Goal: Task Accomplishment & Management: Manage account settings

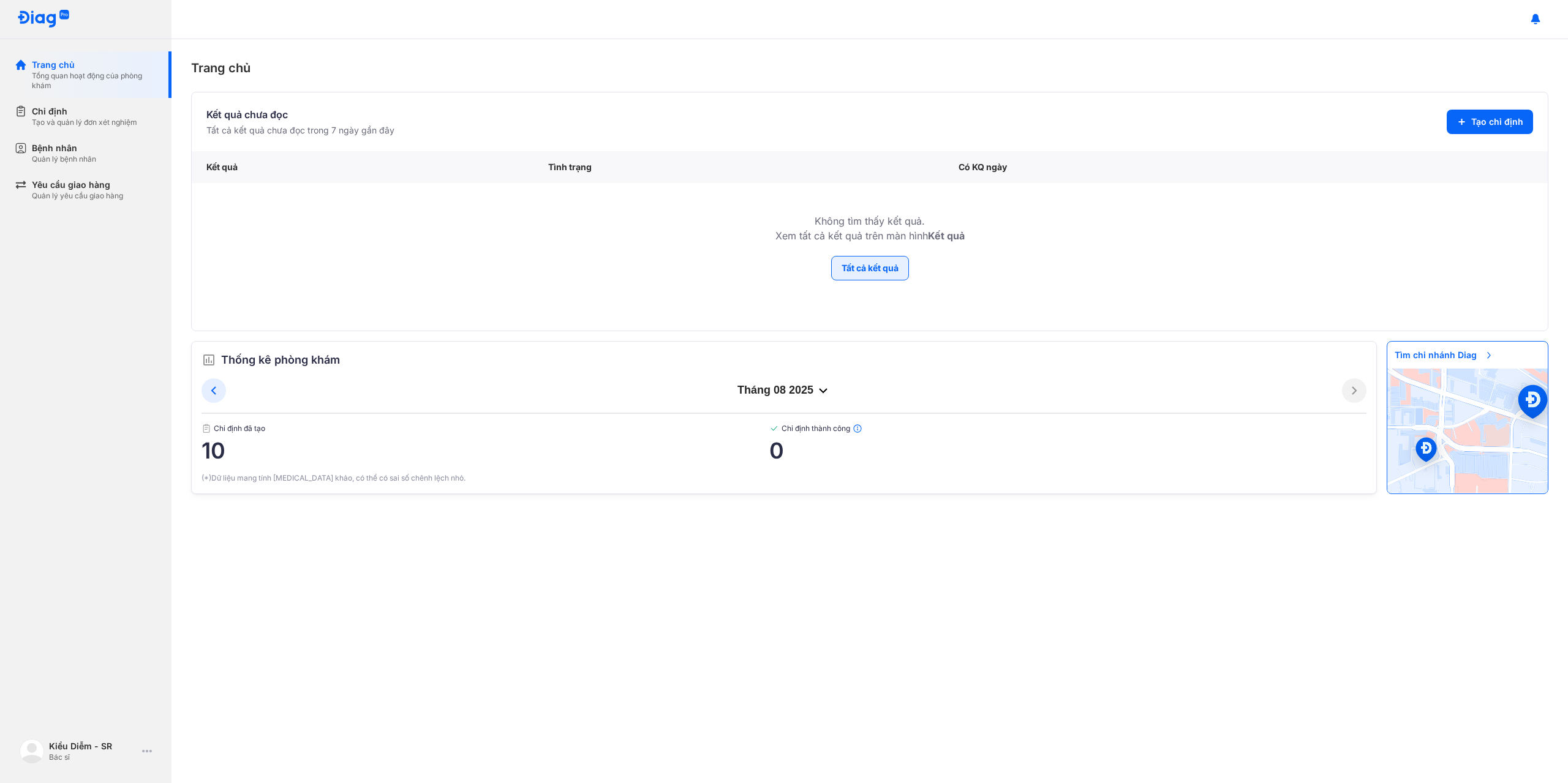
click at [841, 259] on button "Tất cả kết quả" at bounding box center [870, 268] width 78 height 25
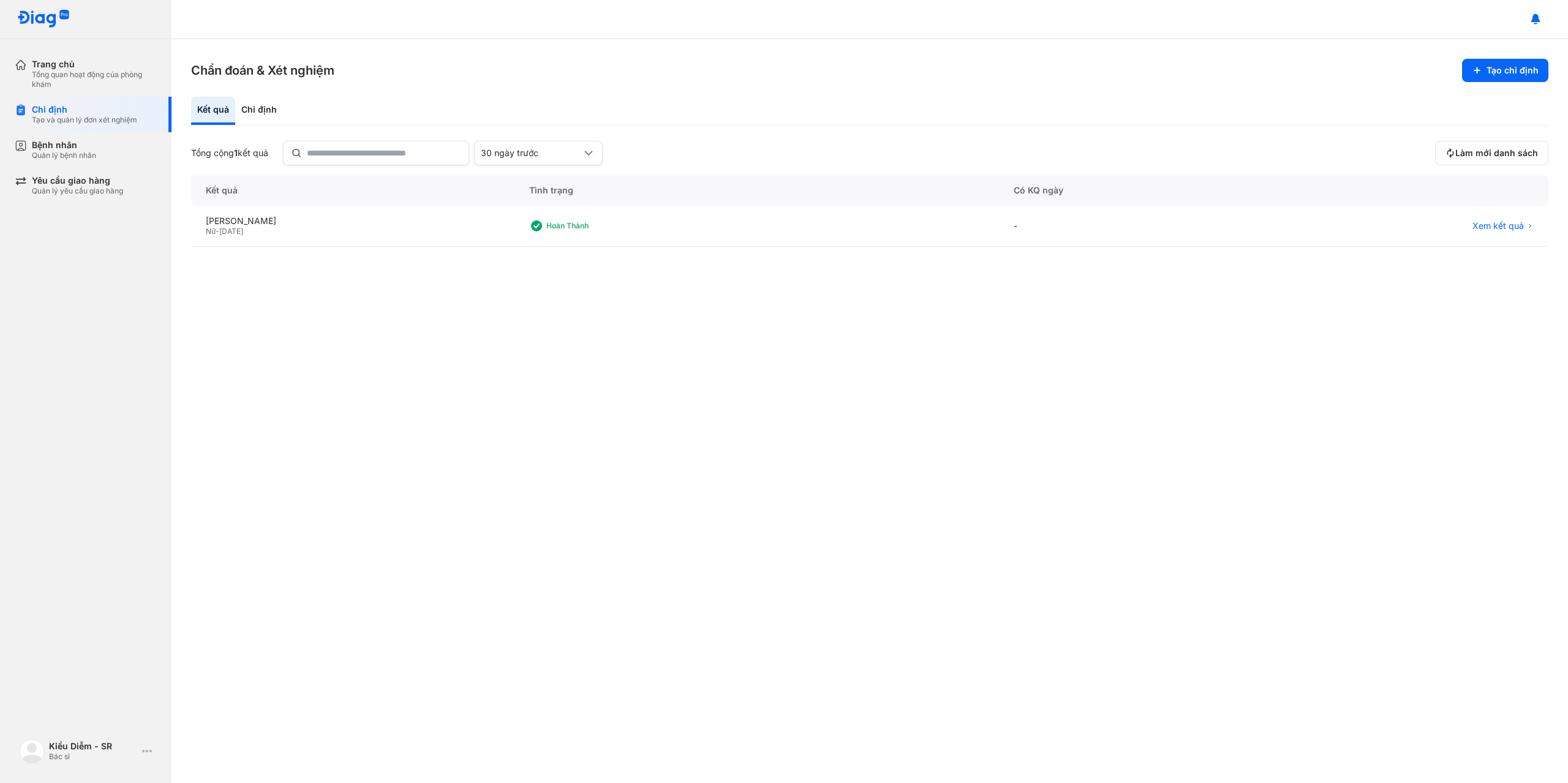
click at [27, 29] on div at bounding box center [86, 19] width 172 height 39
click at [34, 23] on img at bounding box center [43, 19] width 53 height 19
click at [42, 14] on img at bounding box center [43, 19] width 53 height 19
drag, startPoint x: 27, startPoint y: 1, endPoint x: 90, endPoint y: 124, distance: 138.2
click at [90, 124] on div "Tạo và quản lý đơn xét nghiệm" at bounding box center [85, 120] width 105 height 10
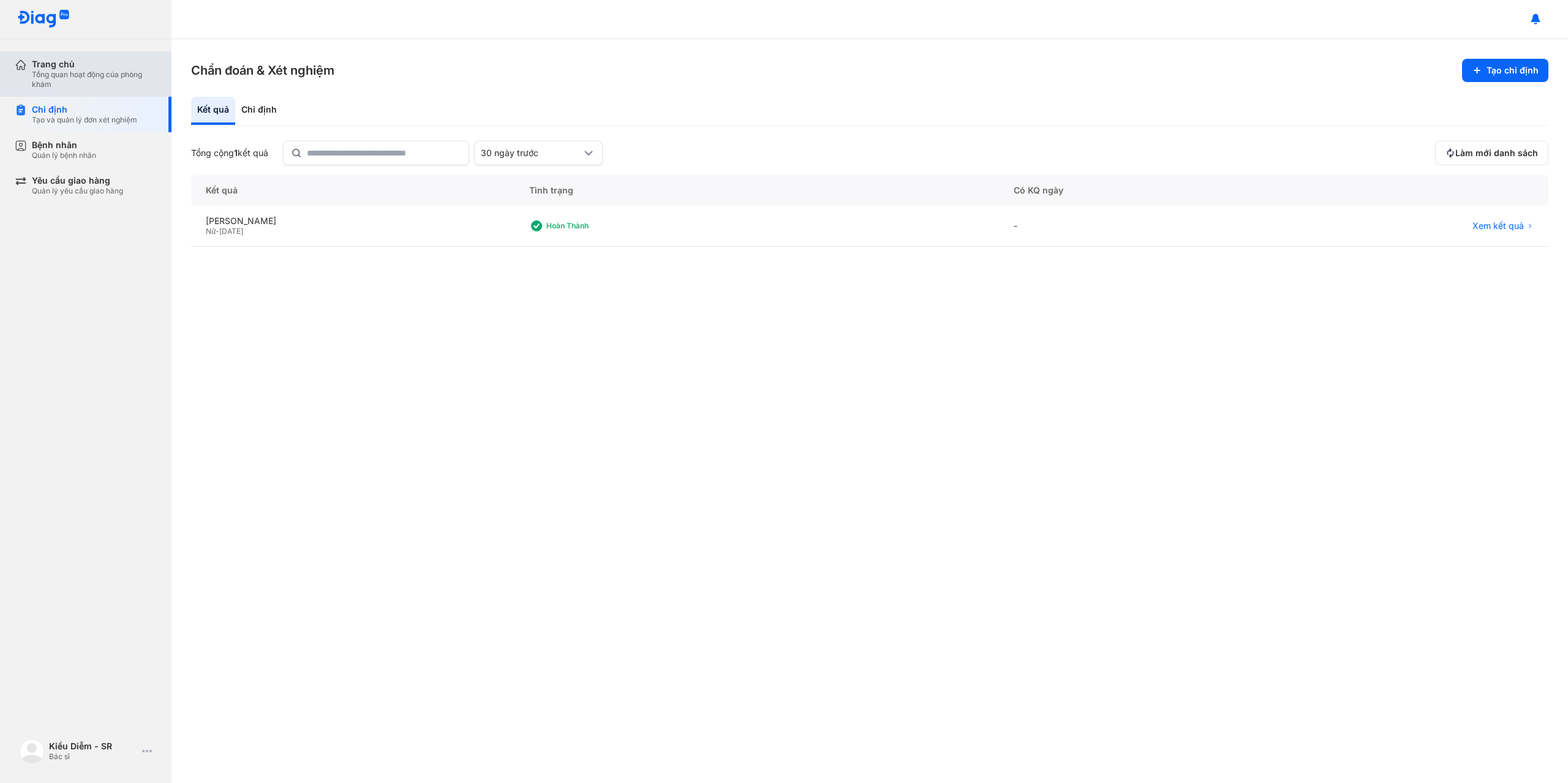
click at [98, 85] on div "Tổng quan hoạt động của phòng khám" at bounding box center [94, 79] width 125 height 20
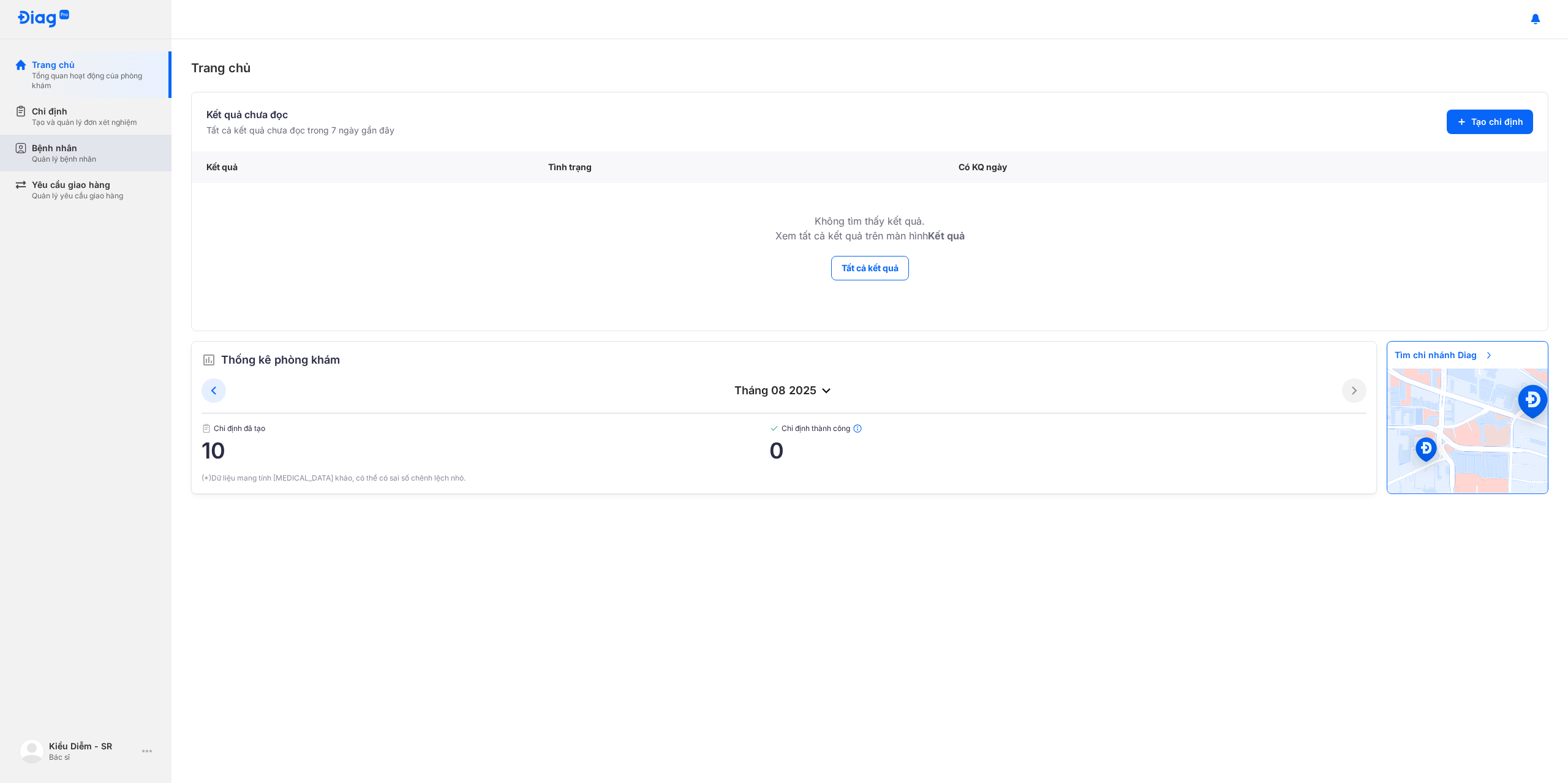
click at [136, 136] on div "Bệnh nhân Quản lý bệnh nhân" at bounding box center [93, 153] width 157 height 37
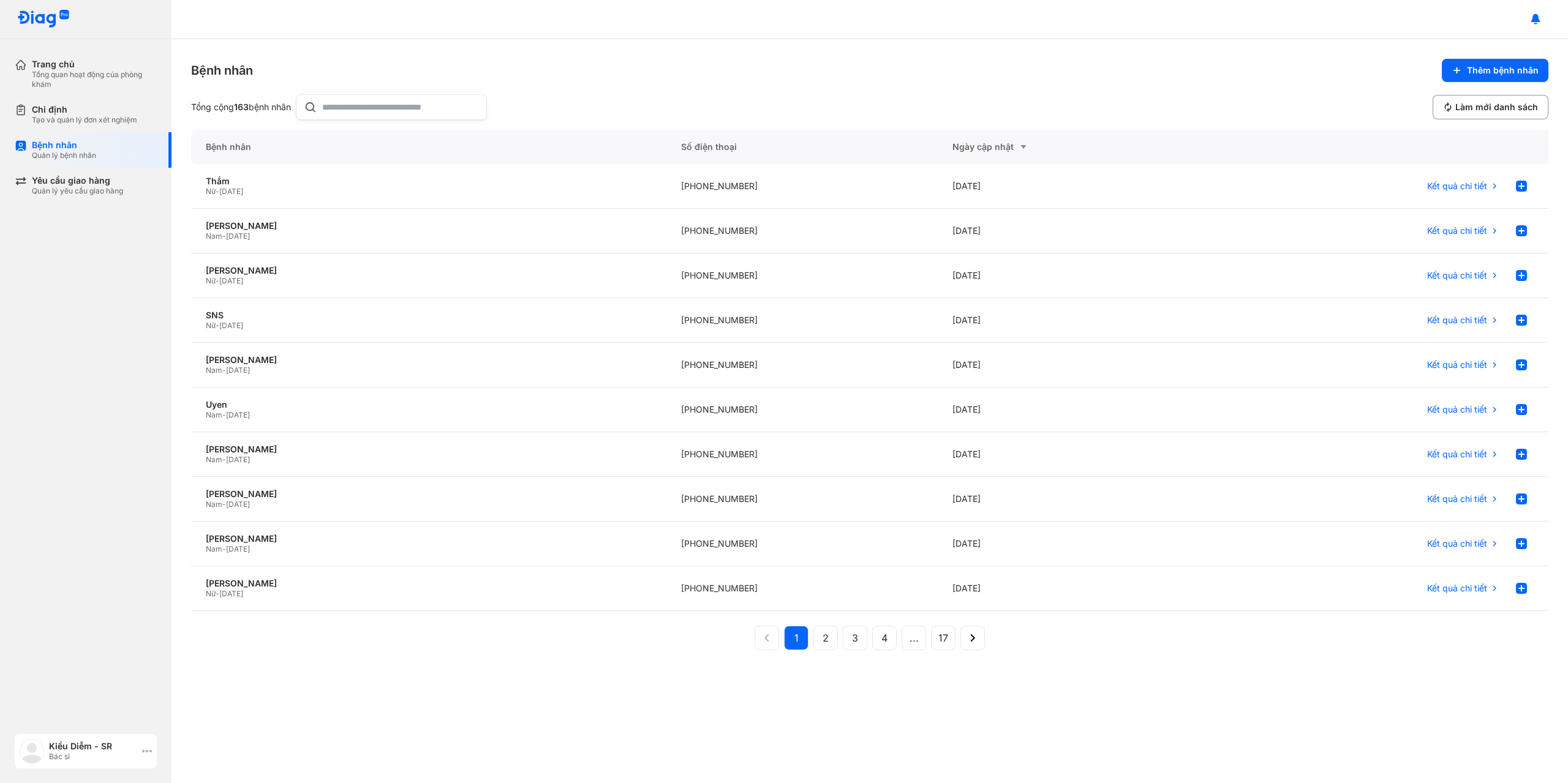
click at [153, 752] on div "Kiều Diễm - SR Bác sĩ" at bounding box center [86, 751] width 142 height 34
click at [70, 165] on div "Bệnh nhân Quản lý bệnh nhân" at bounding box center [93, 150] width 157 height 35
click at [400, 109] on input "text" at bounding box center [400, 107] width 157 height 25
click at [56, 108] on div "Chỉ định" at bounding box center [85, 109] width 105 height 11
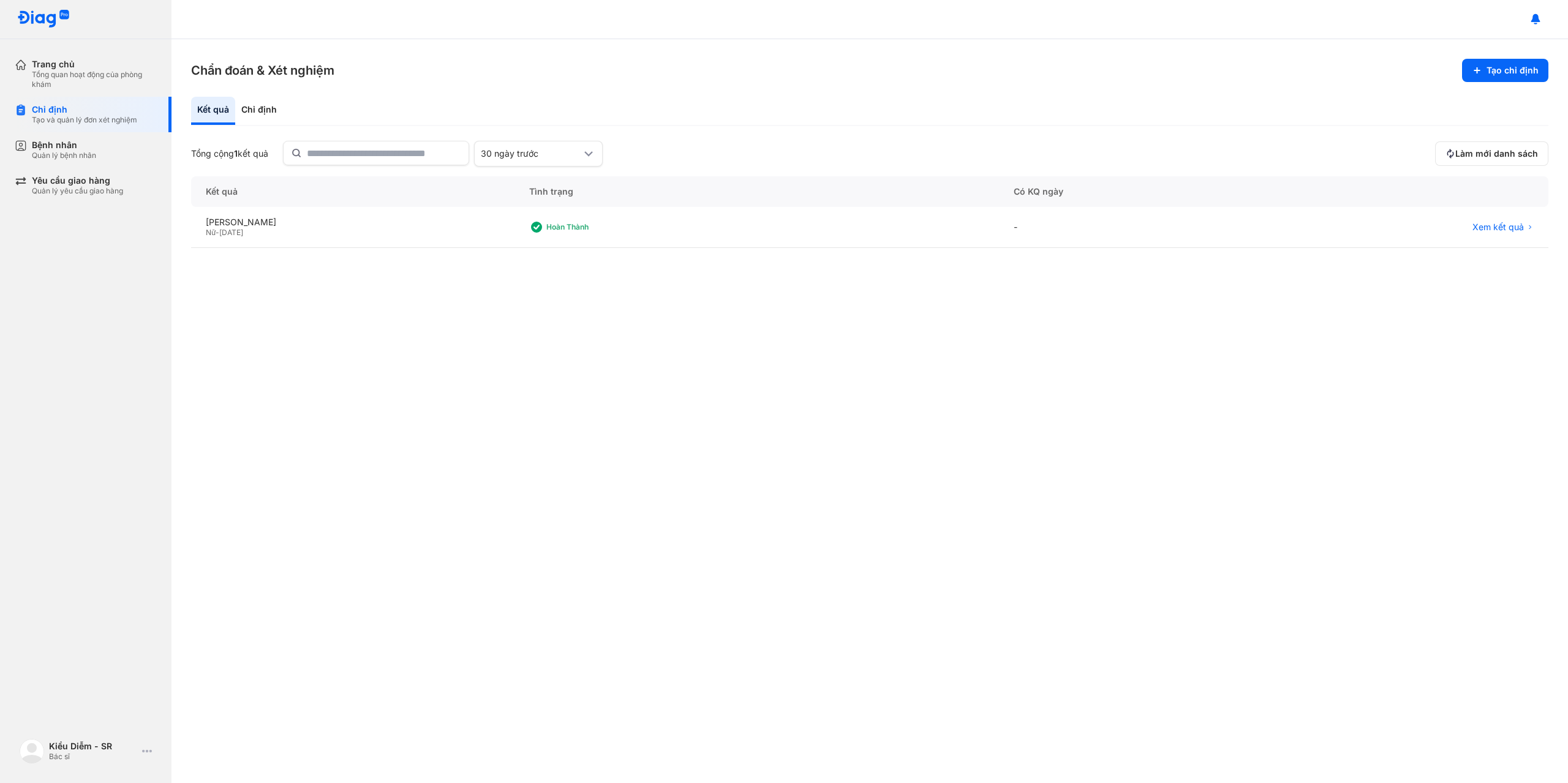
click at [243, 147] on div "Tổng cộng 1 kết quả 30 ngày trước" at bounding box center [810, 153] width 1240 height 26
click at [503, 151] on div "30 ngày trước" at bounding box center [531, 154] width 101 height 11
click at [505, 233] on div "Hôm nay" at bounding box center [538, 243] width 127 height 21
click at [514, 152] on div "Hôm nay" at bounding box center [533, 154] width 101 height 11
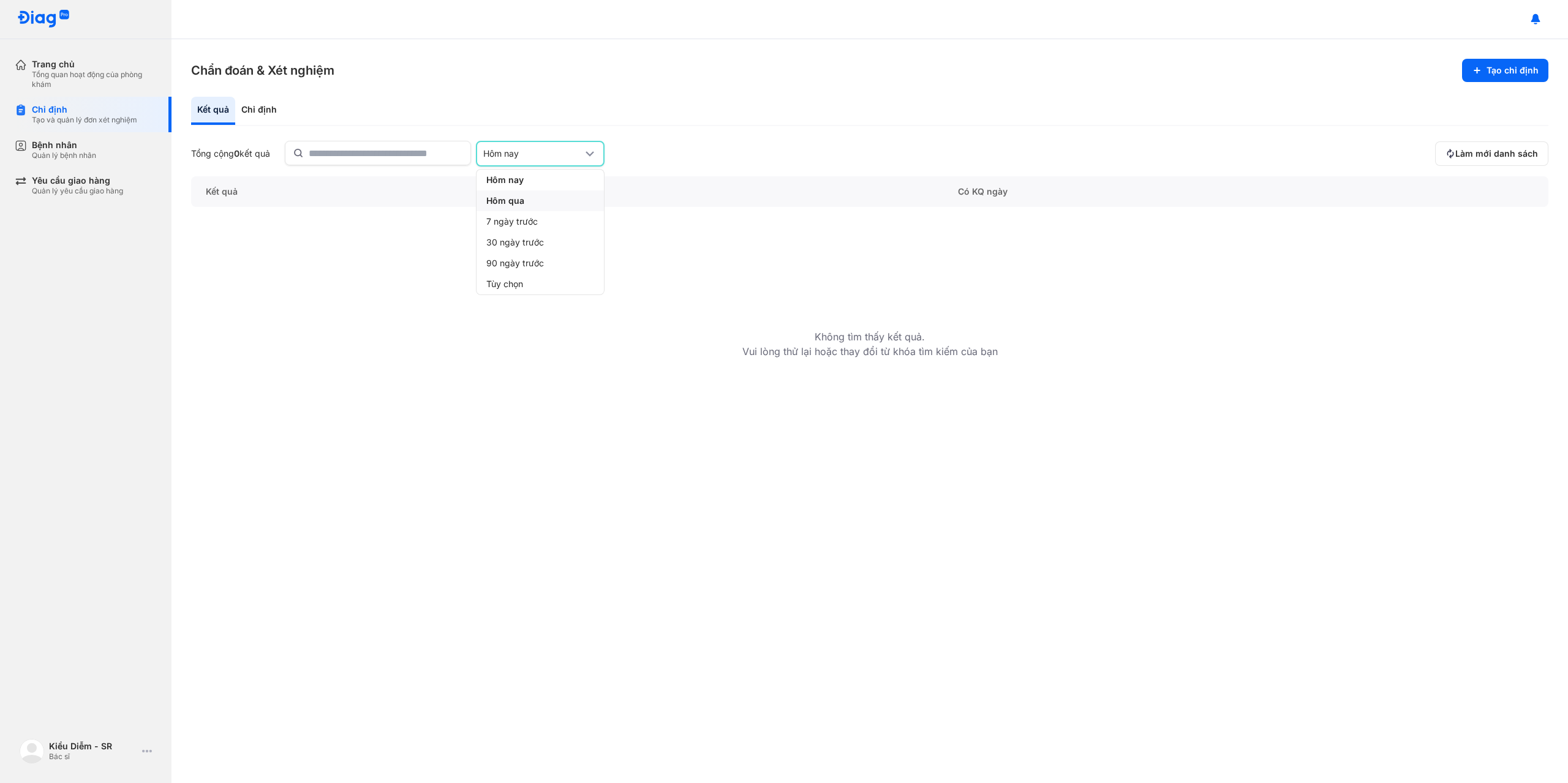
click at [517, 199] on span "Hôm qua" at bounding box center [506, 201] width 38 height 11
click at [258, 120] on div "Chỉ định" at bounding box center [259, 110] width 48 height 28
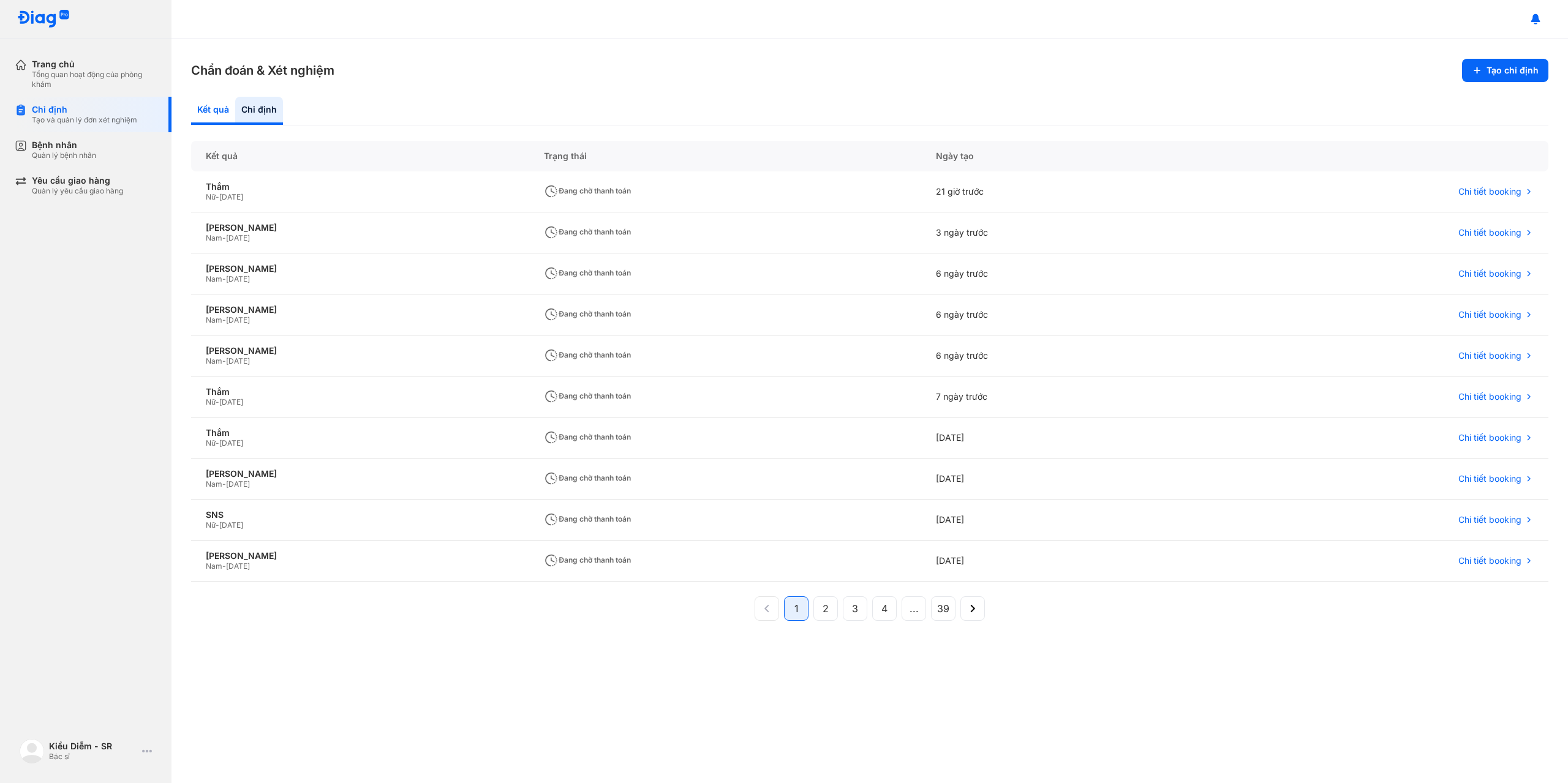
click at [235, 119] on div "Kết quả" at bounding box center [259, 110] width 48 height 28
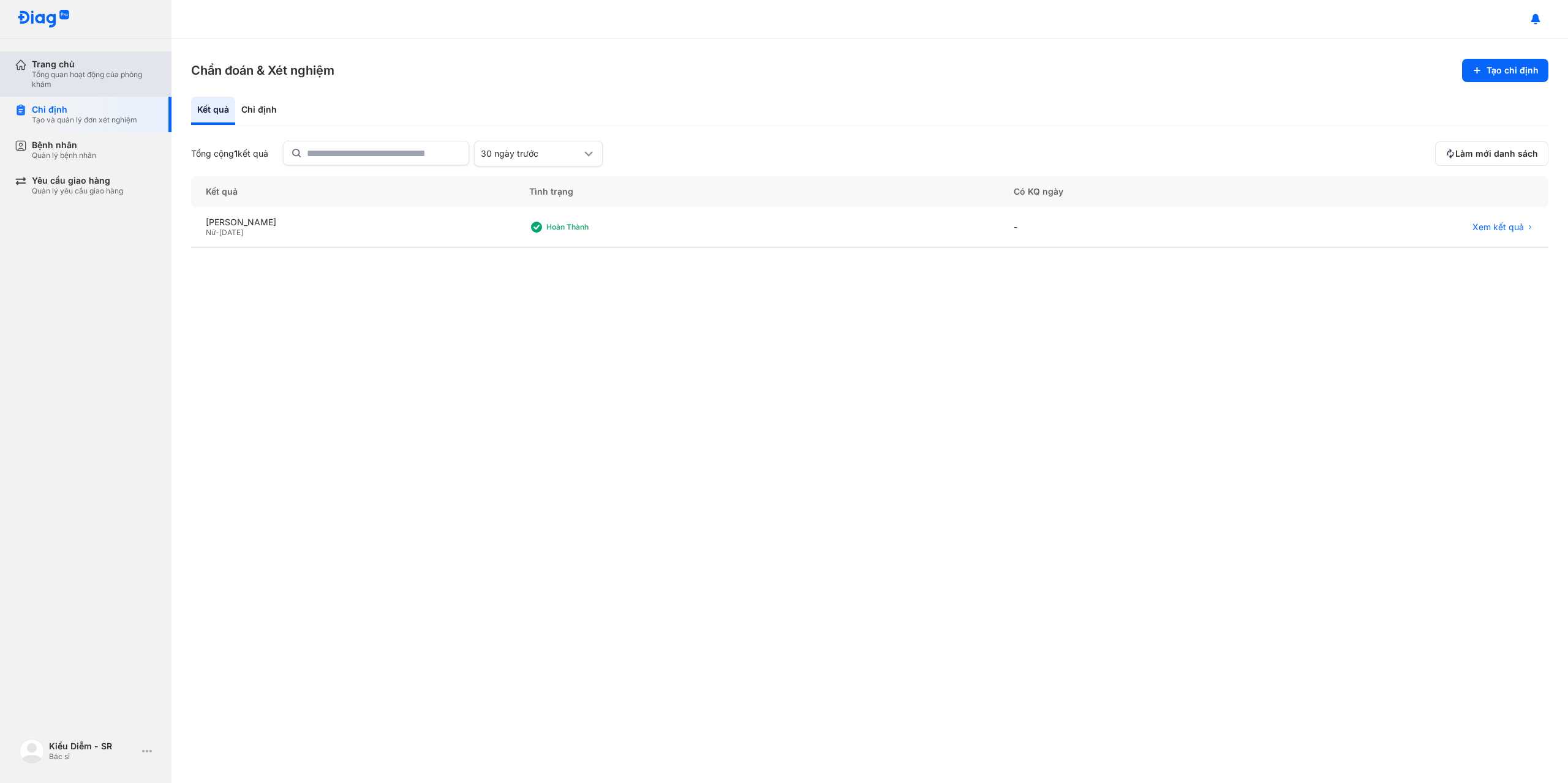
click at [78, 78] on div "Tổng quan hoạt động của phòng khám" at bounding box center [94, 79] width 125 height 20
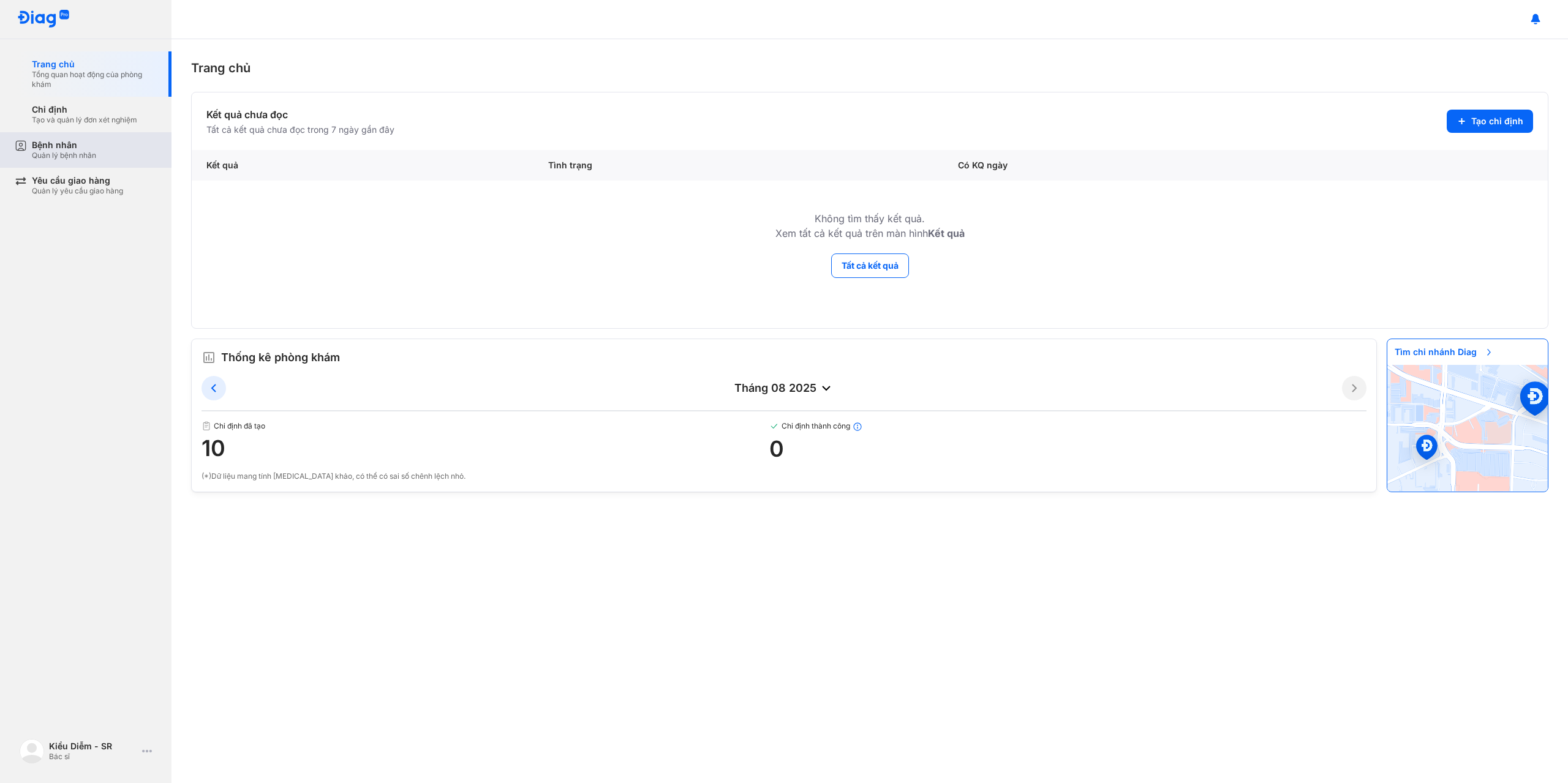
click at [105, 151] on div "Bệnh nhân Quản lý bệnh nhân" at bounding box center [94, 150] width 125 height 21
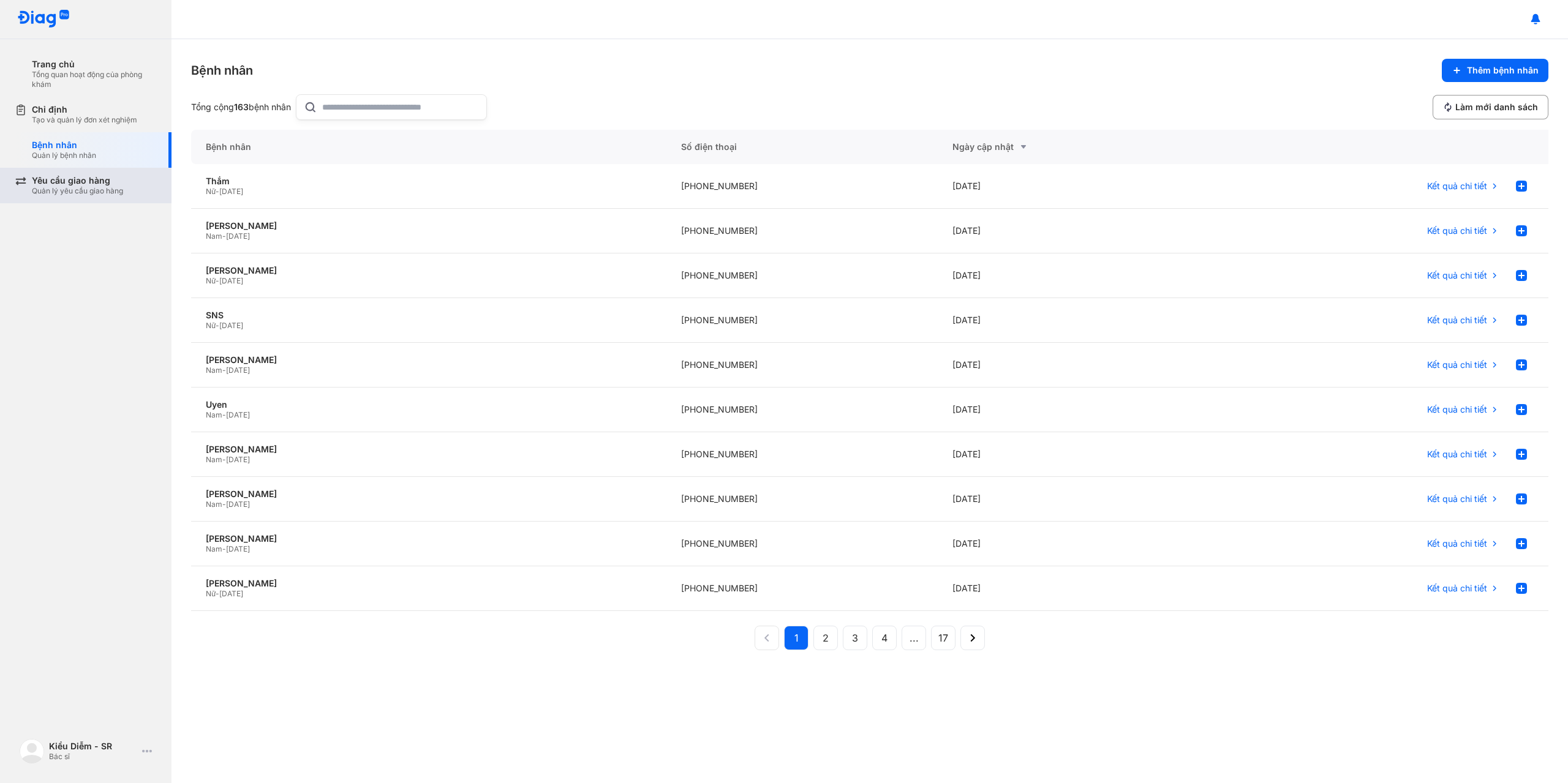
click at [70, 199] on div "Yêu cầu giao hàng Quản lý yêu cầu giao hàng" at bounding box center [93, 185] width 157 height 35
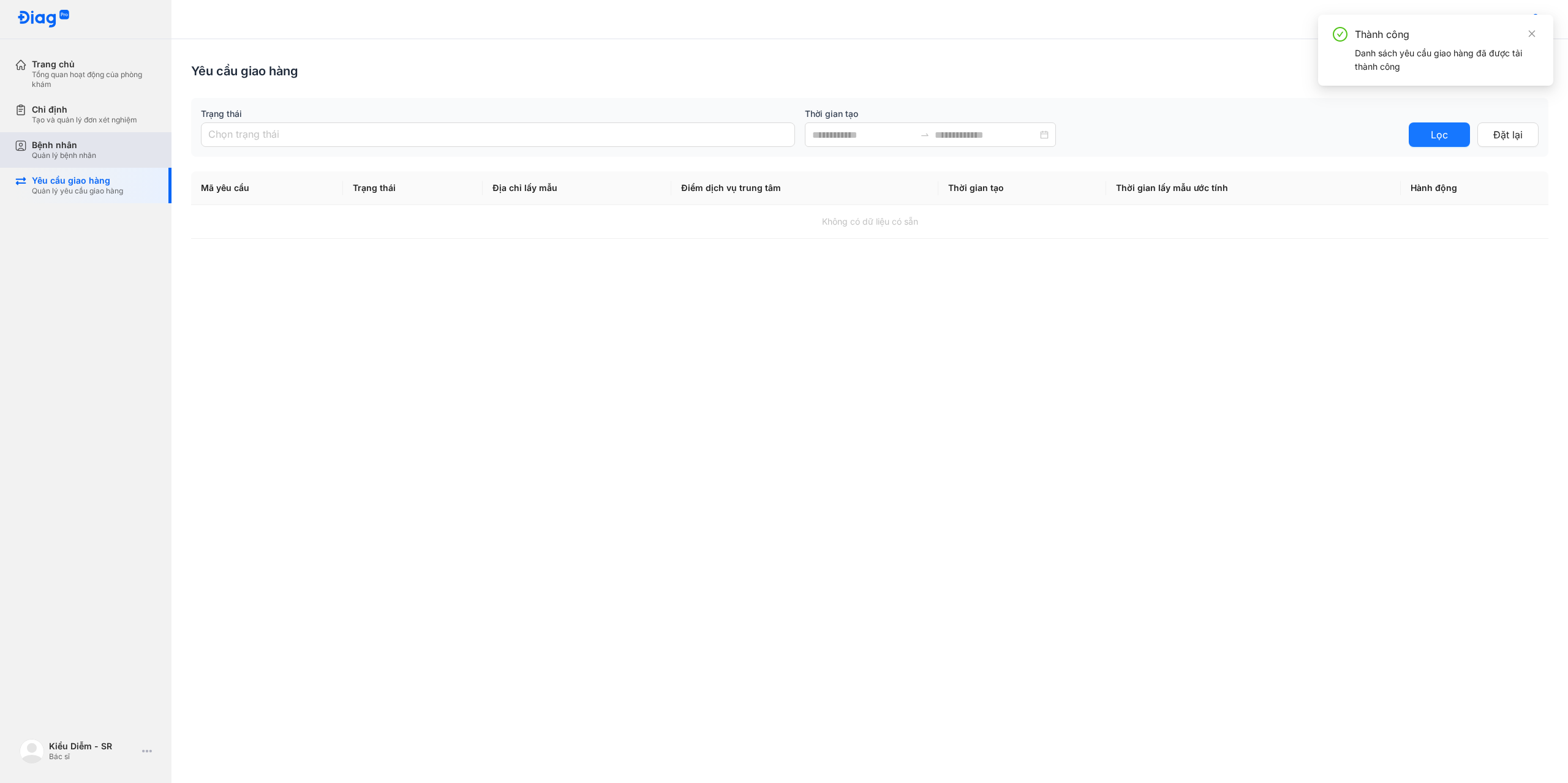
click at [96, 161] on div "Bệnh nhân Quản lý bệnh nhân" at bounding box center [93, 150] width 157 height 35
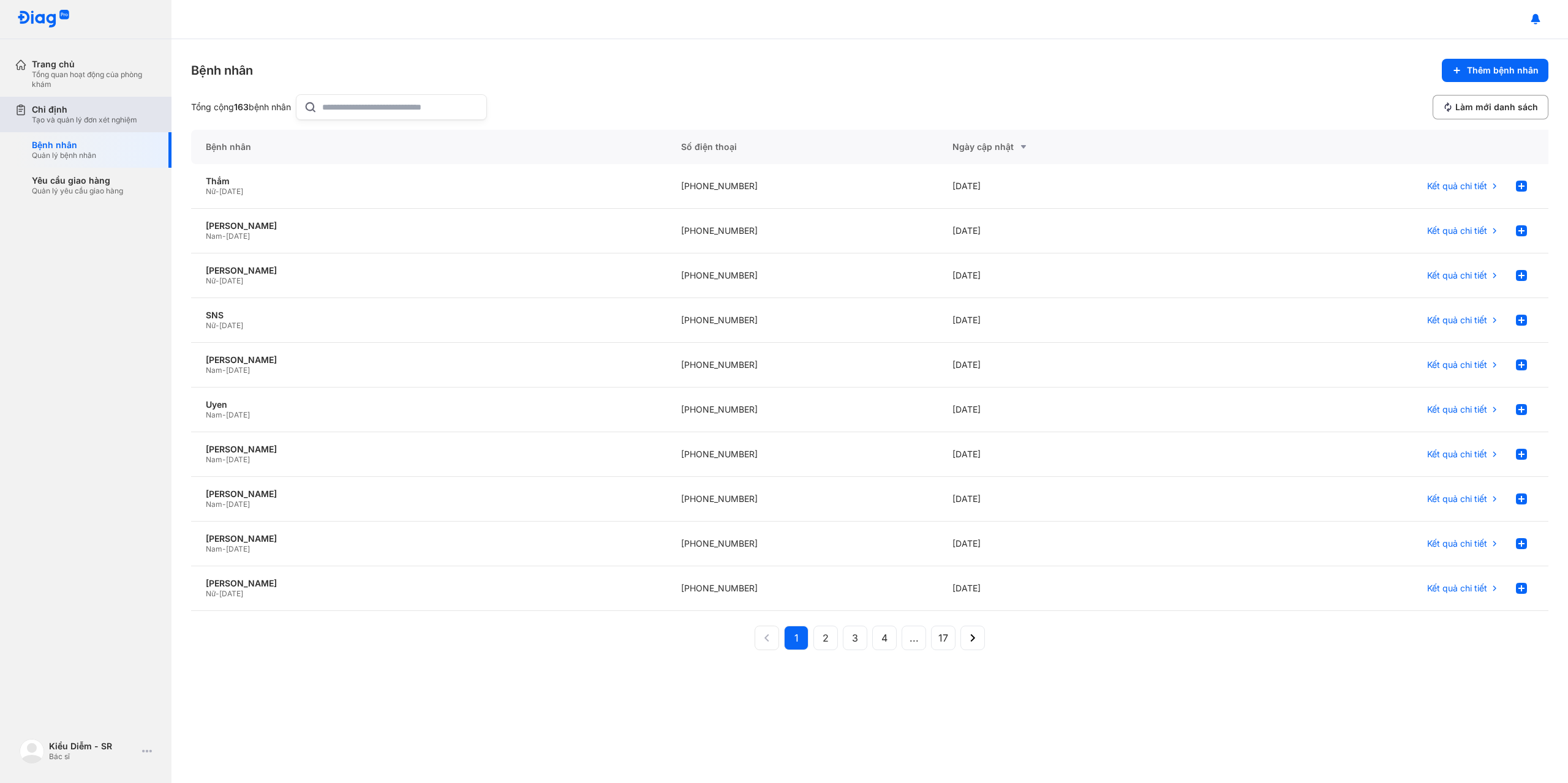
click at [121, 105] on div "Chỉ định" at bounding box center [85, 109] width 105 height 11
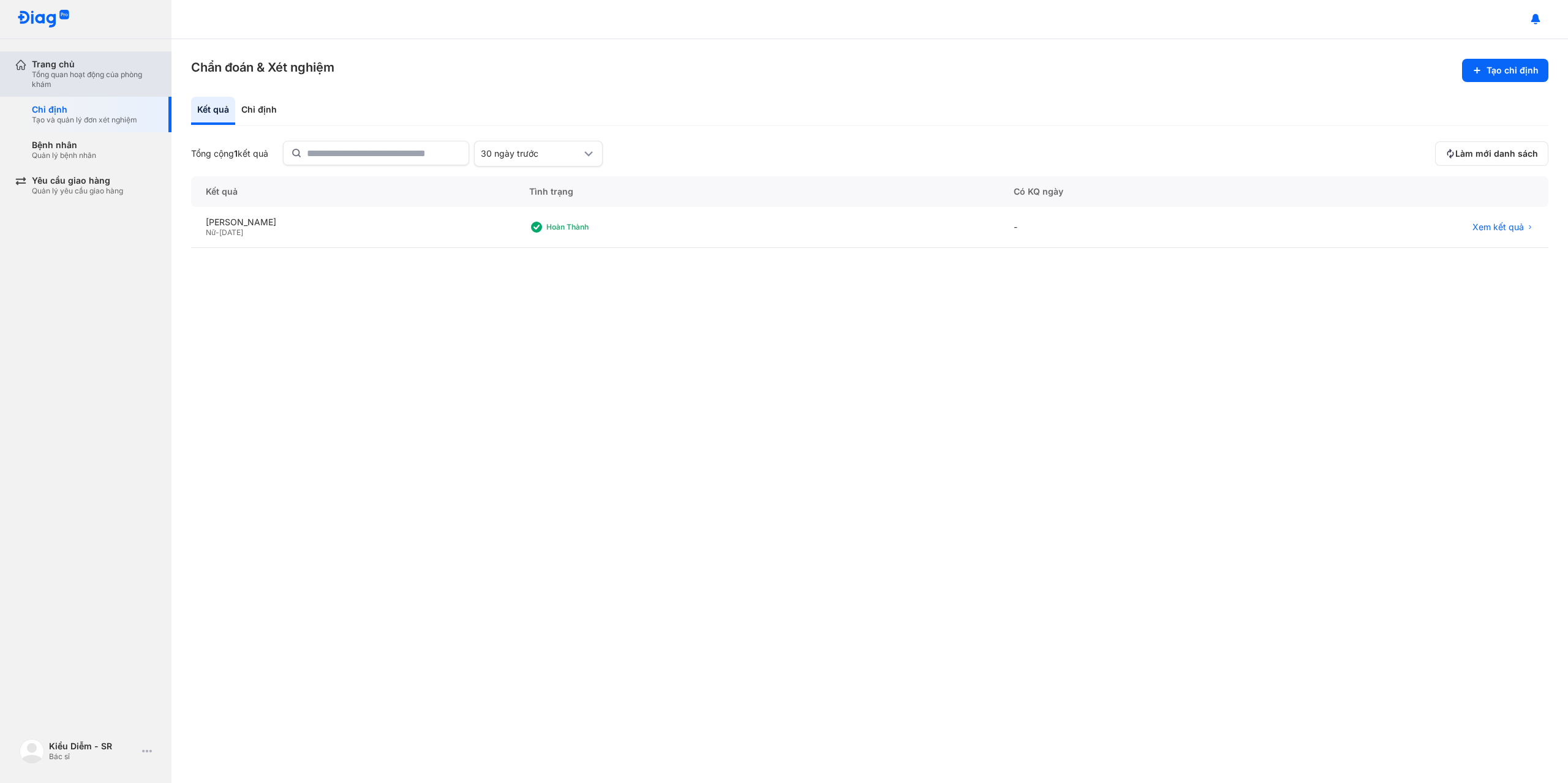
click at [117, 81] on div "Tổng quan hoạt động của phòng khám" at bounding box center [94, 79] width 125 height 20
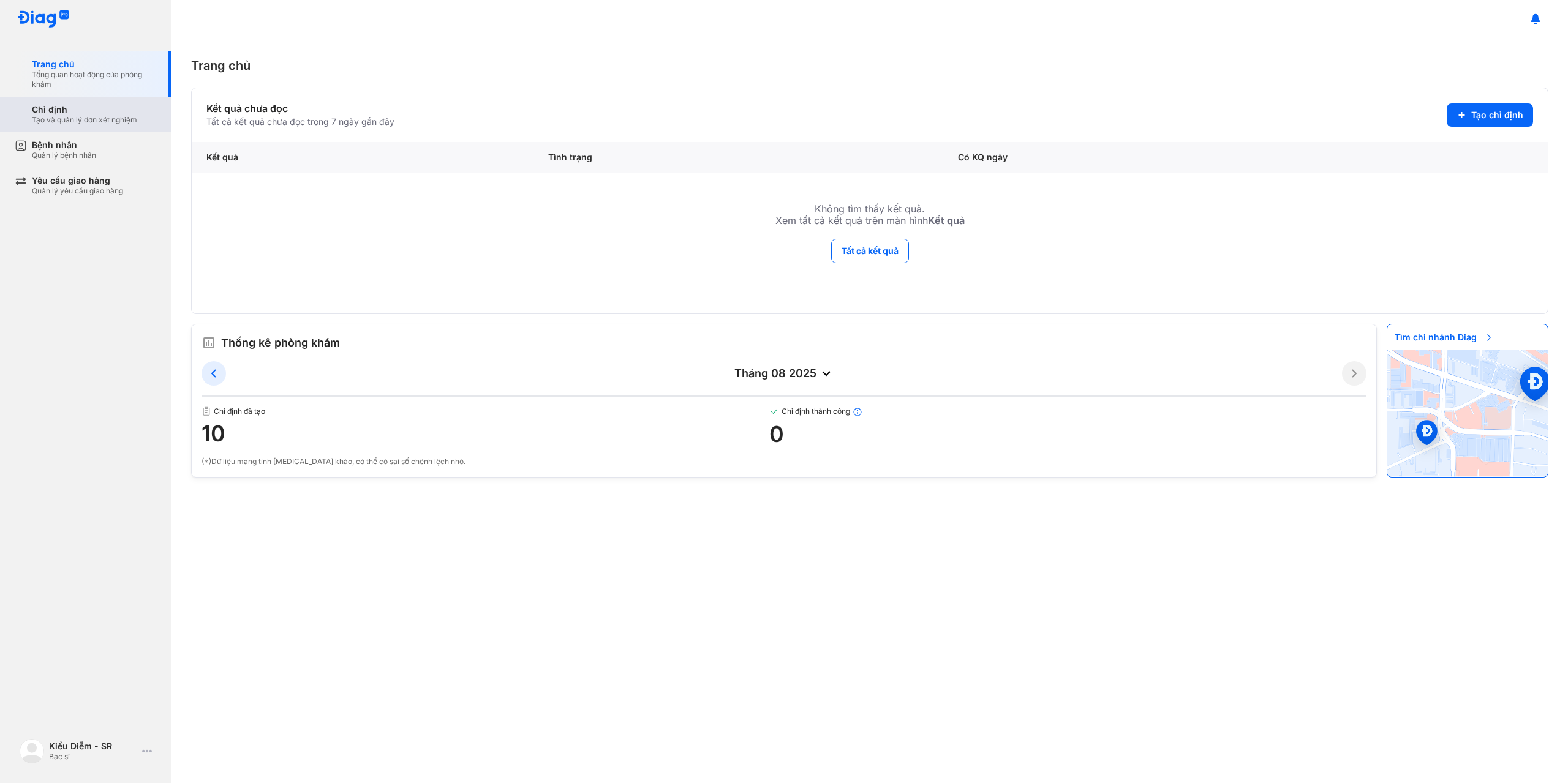
click at [46, 102] on div "Chỉ định Tạo và quản lý đơn xét nghiệm" at bounding box center [93, 114] width 157 height 35
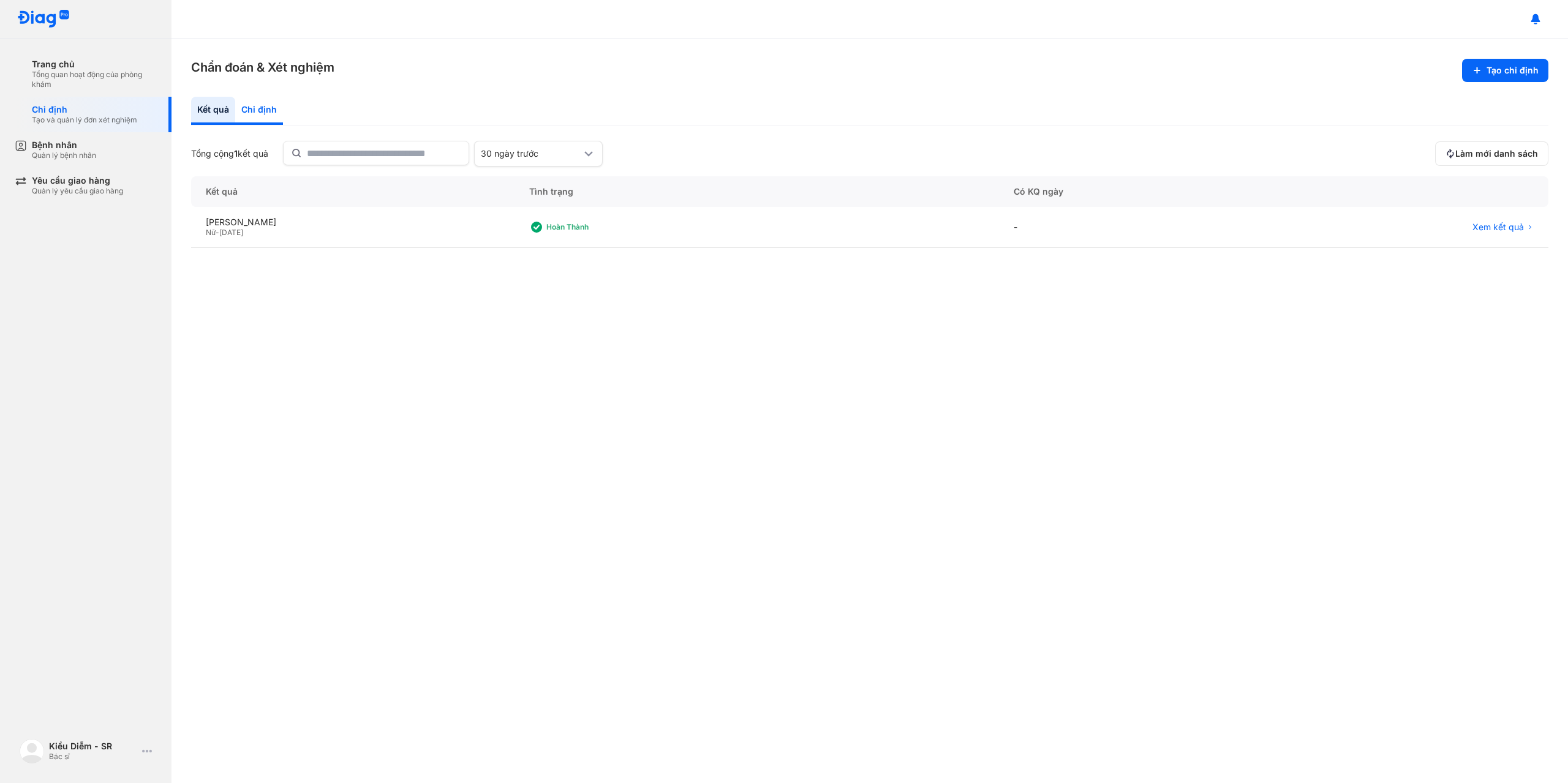
click at [240, 110] on div "Chỉ định" at bounding box center [259, 110] width 48 height 28
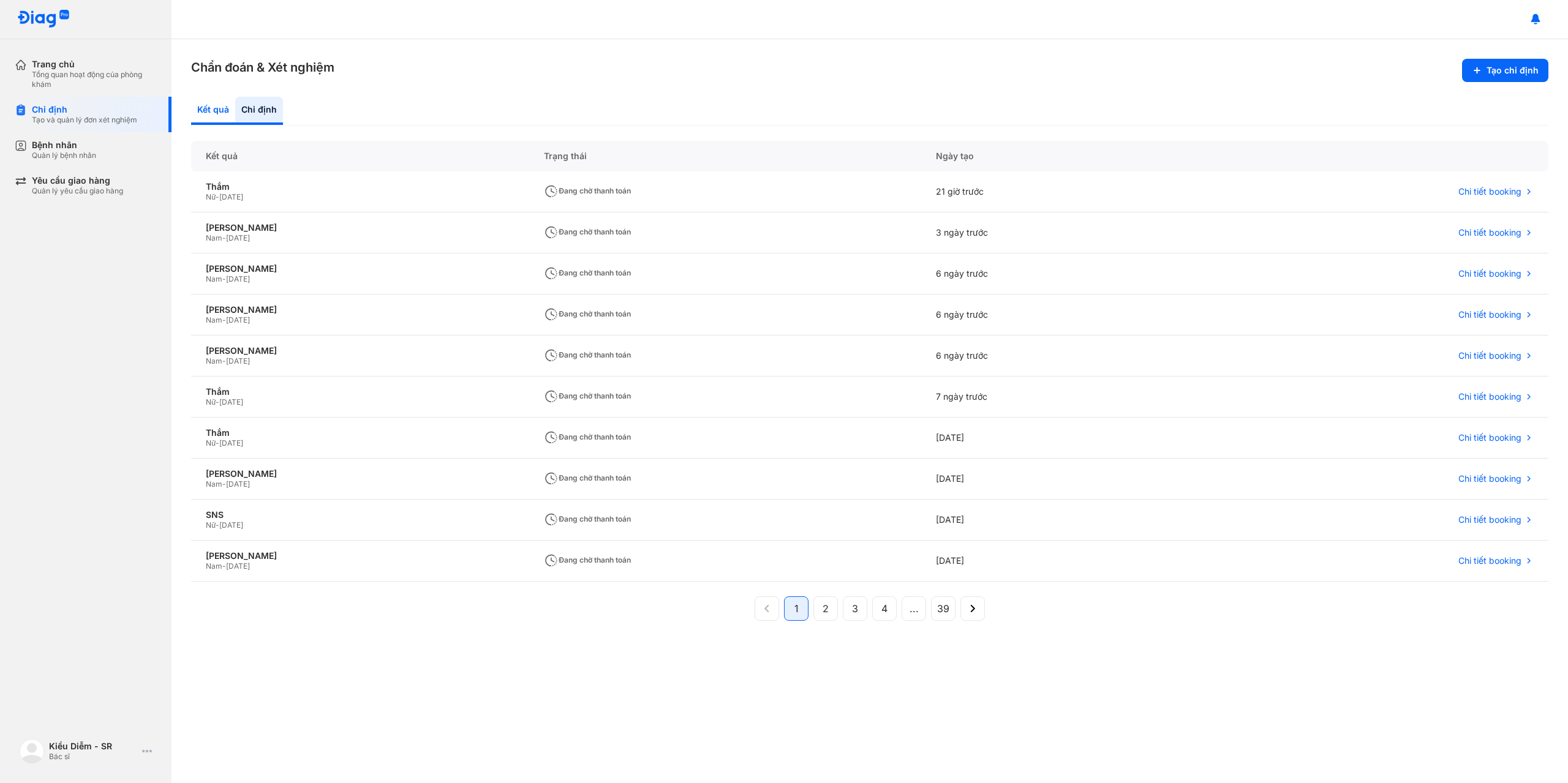
click at [235, 114] on div "Kết quả" at bounding box center [259, 110] width 48 height 28
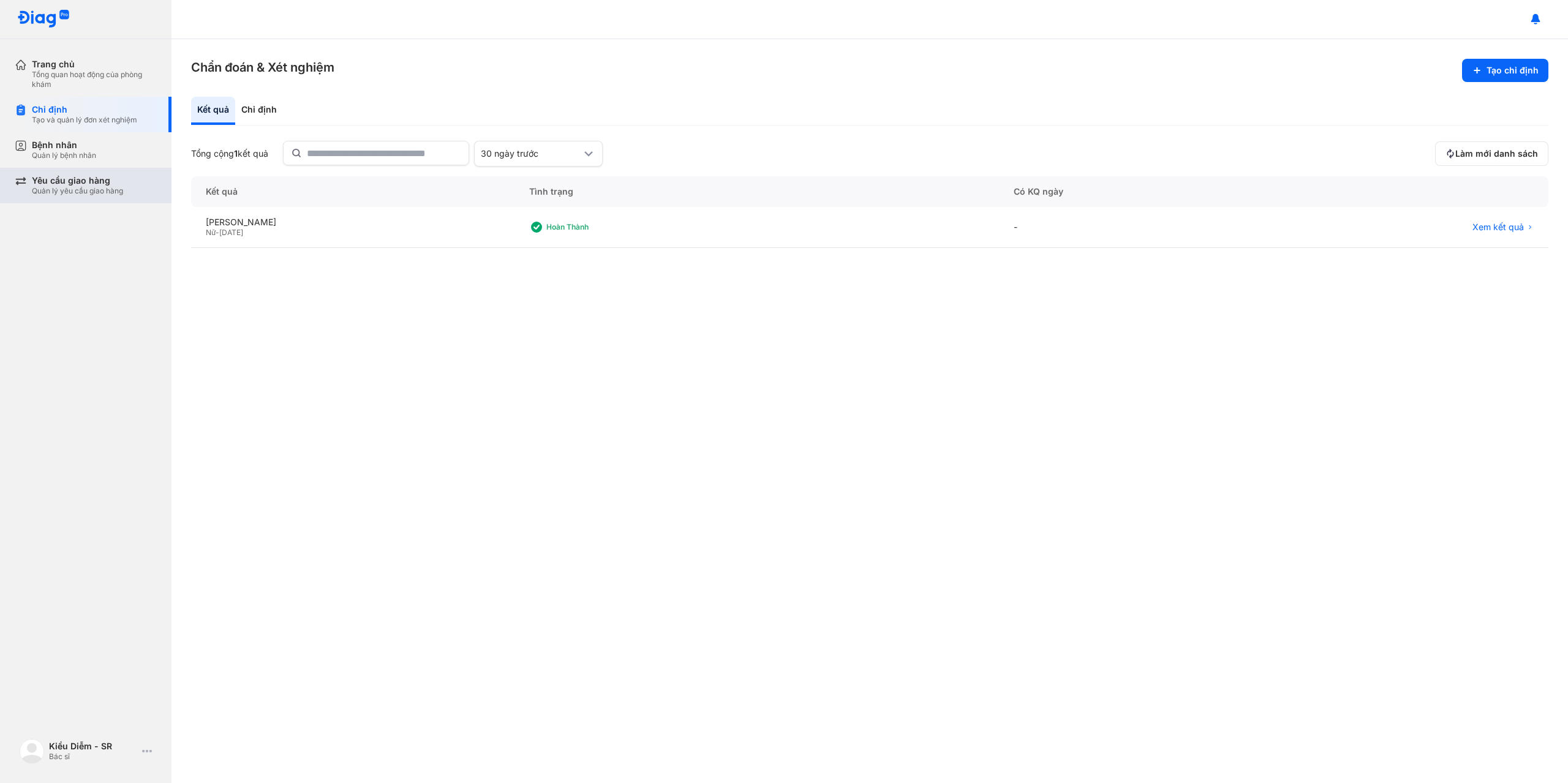
click at [106, 180] on div "Yêu cầu giao hàng" at bounding box center [78, 181] width 91 height 11
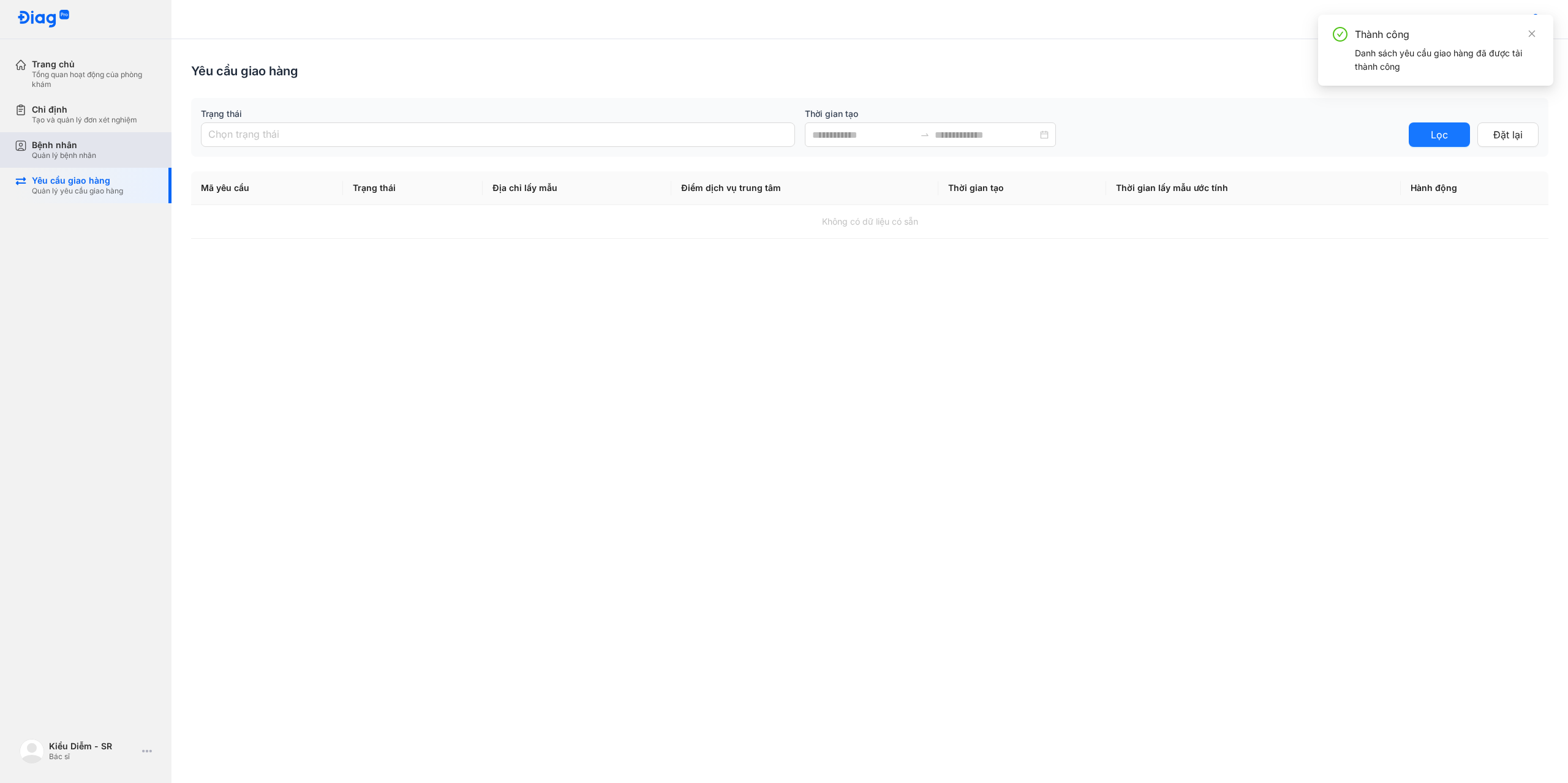
click at [101, 159] on div "Bệnh nhân Quản lý bệnh nhân" at bounding box center [94, 150] width 125 height 21
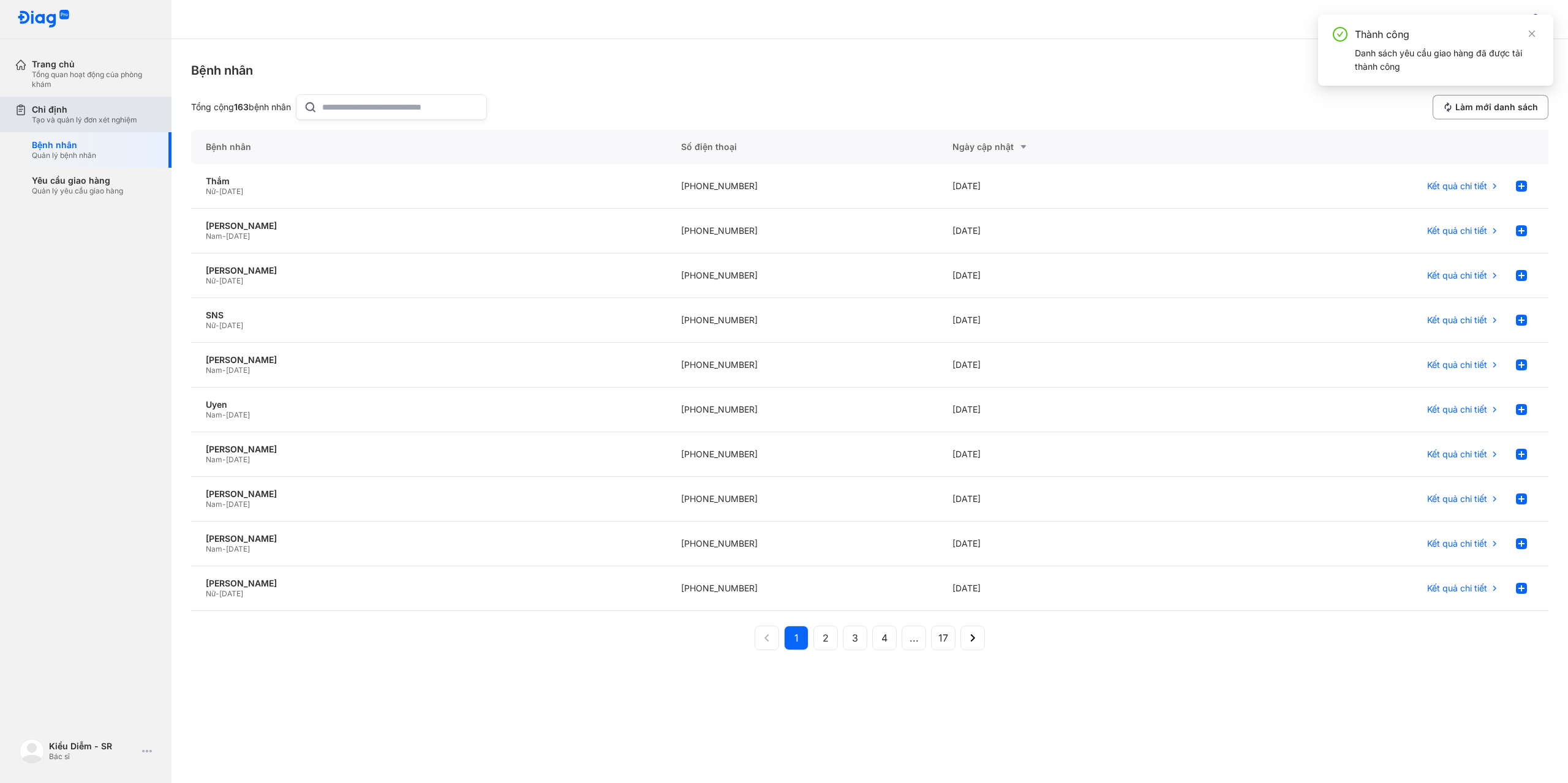
click at [101, 125] on div "Tạo và quản lý đơn xét nghiệm" at bounding box center [85, 120] width 105 height 10
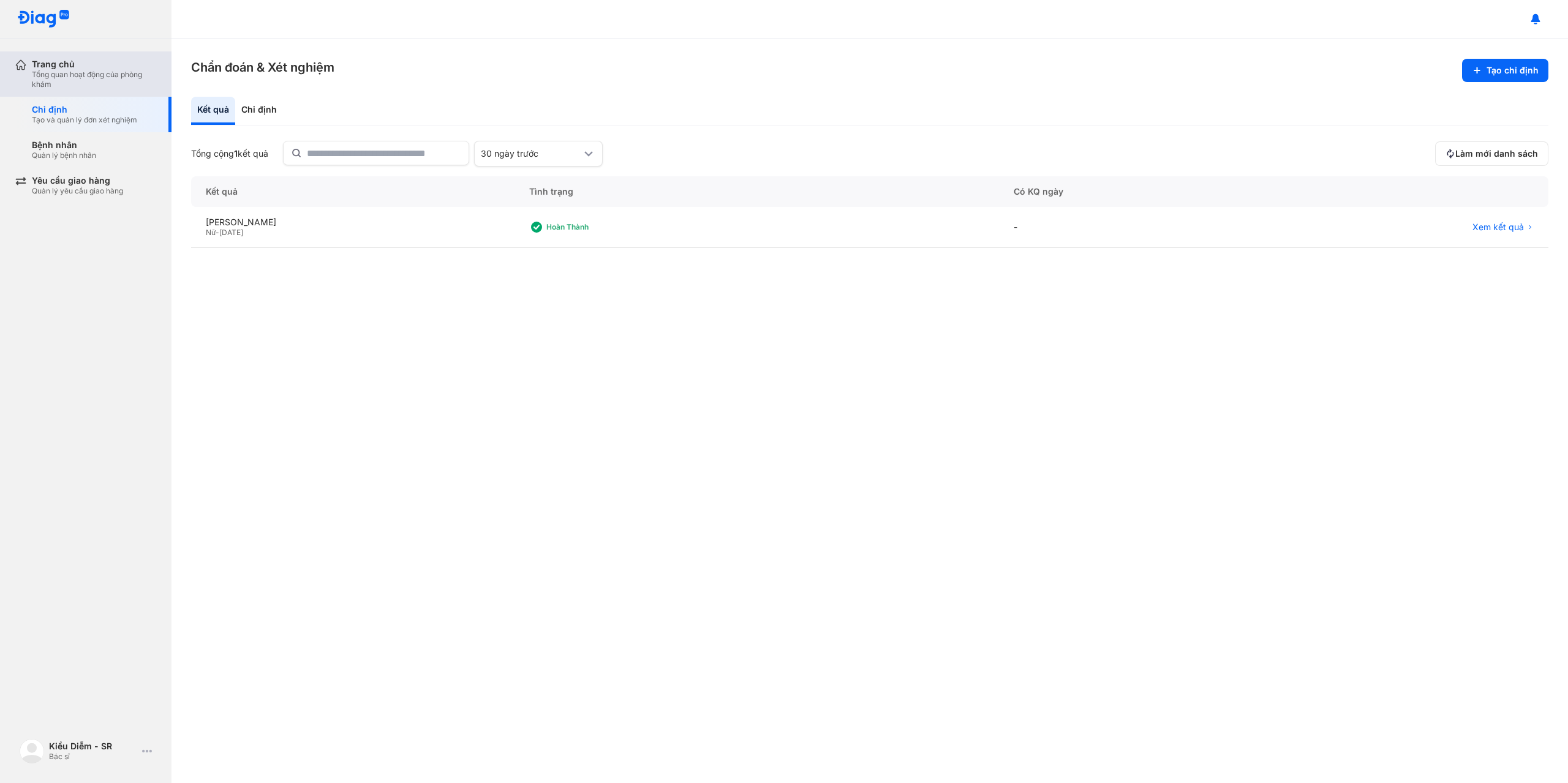
click at [120, 79] on div "Tổng quan hoạt động của phòng khám" at bounding box center [94, 79] width 125 height 20
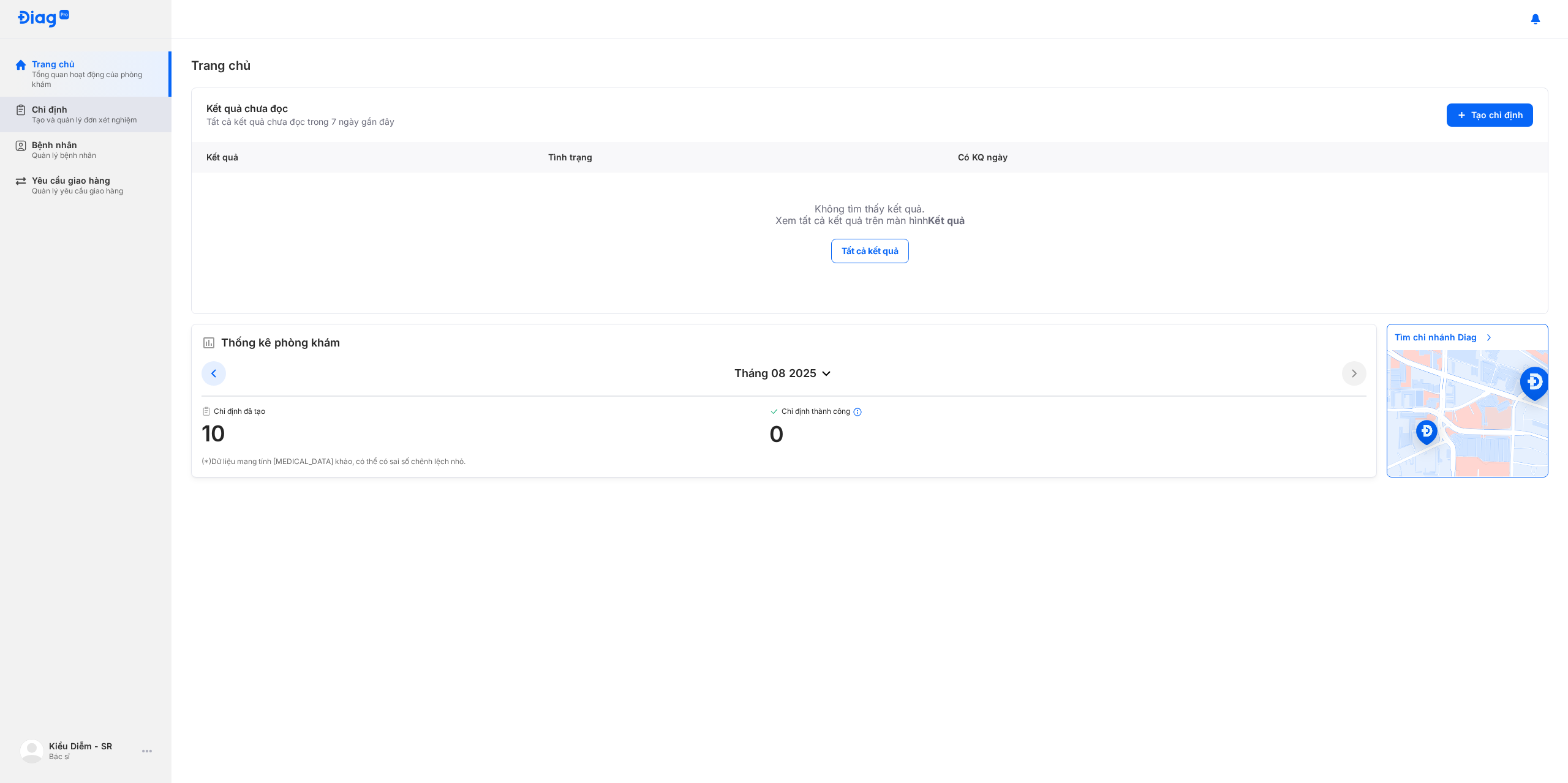
click at [151, 130] on div "Chỉ định Tạo và quản lý đơn xét nghiệm" at bounding box center [93, 114] width 157 height 35
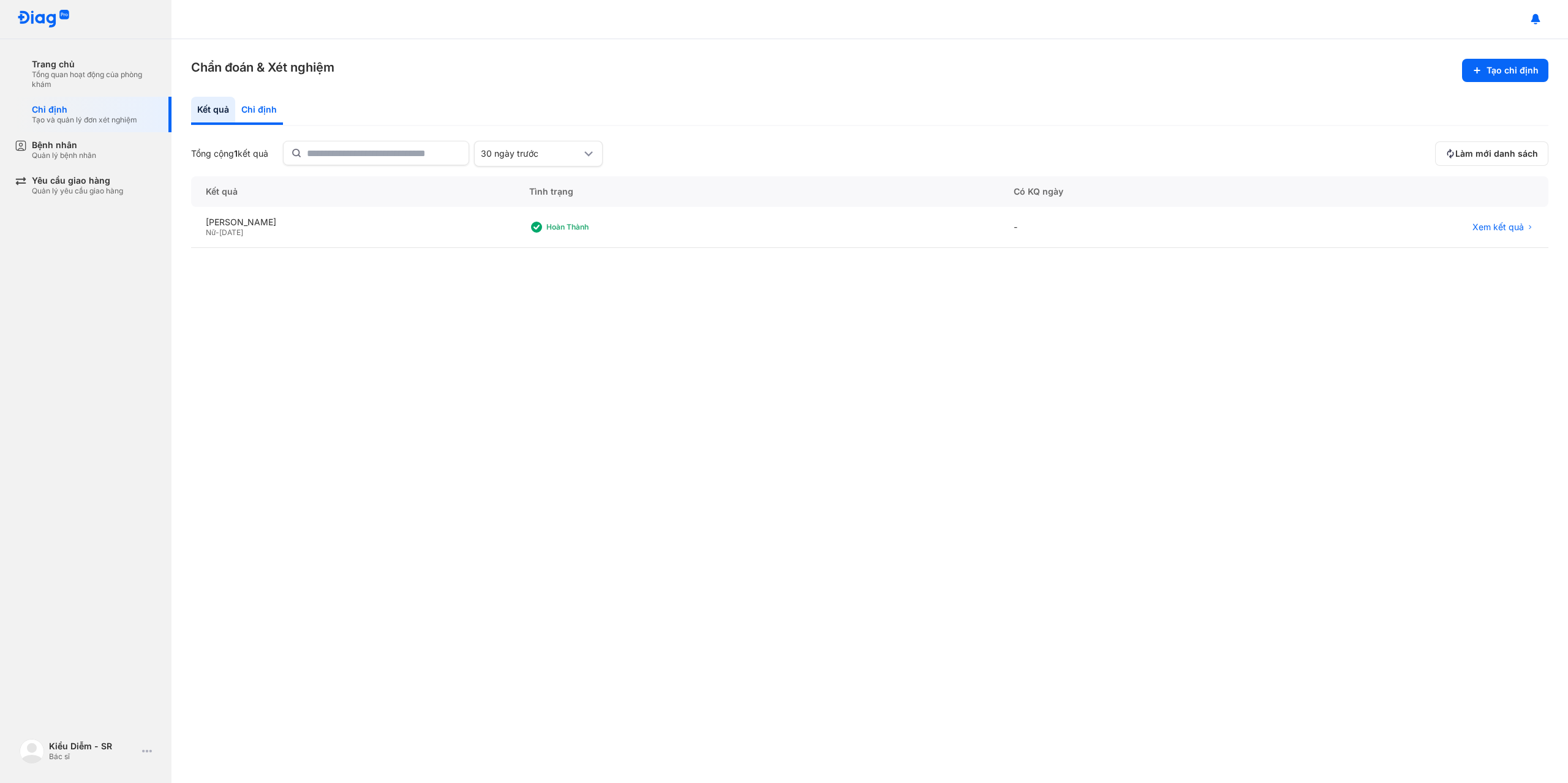
click at [264, 111] on div "Chỉ định" at bounding box center [259, 110] width 48 height 28
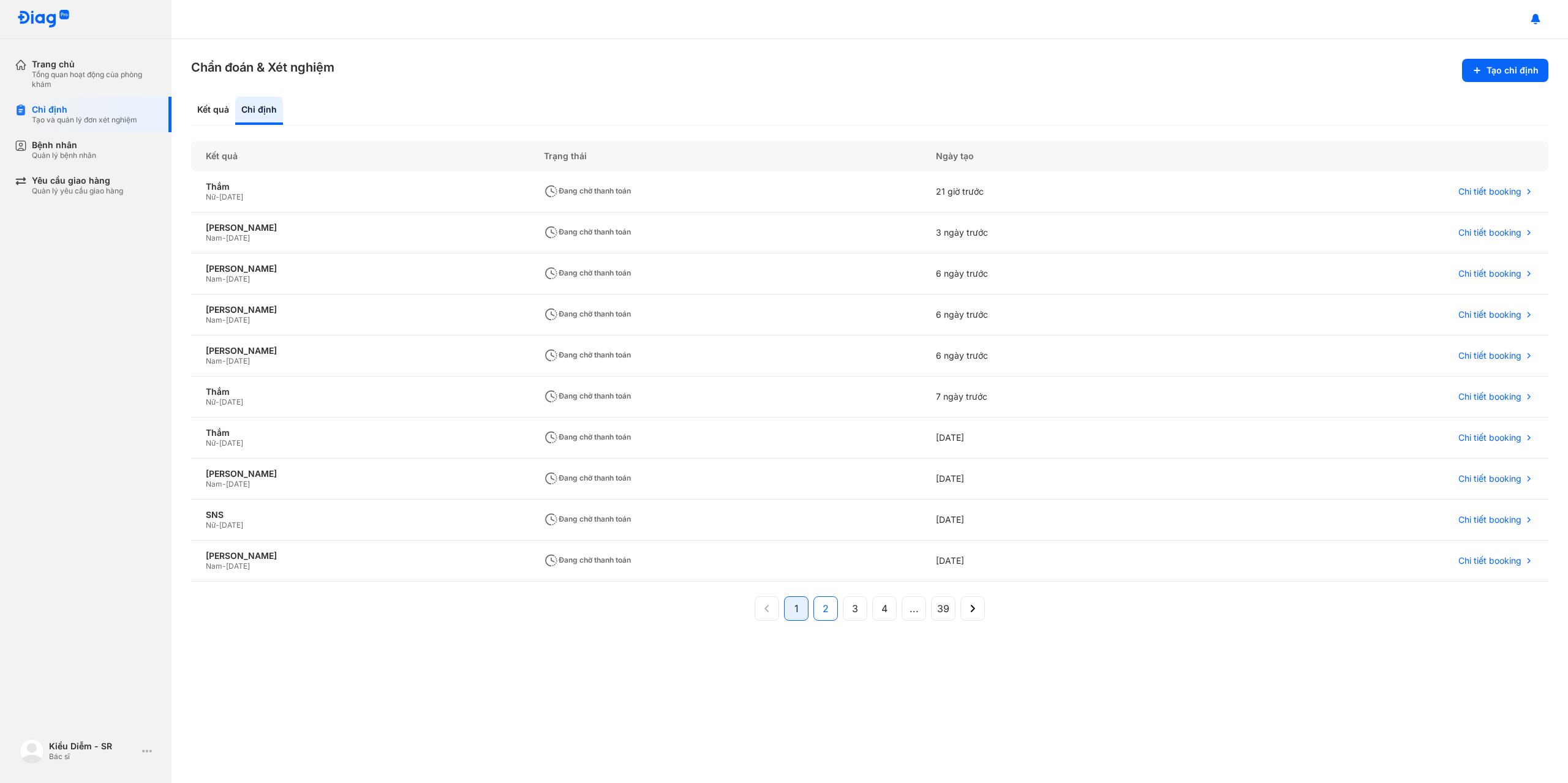
drag, startPoint x: 826, startPoint y: 608, endPoint x: 813, endPoint y: 616, distance: 15.3
click at [826, 607] on span "2" at bounding box center [826, 609] width 6 height 14
click at [873, 606] on button "3" at bounding box center [885, 609] width 25 height 25
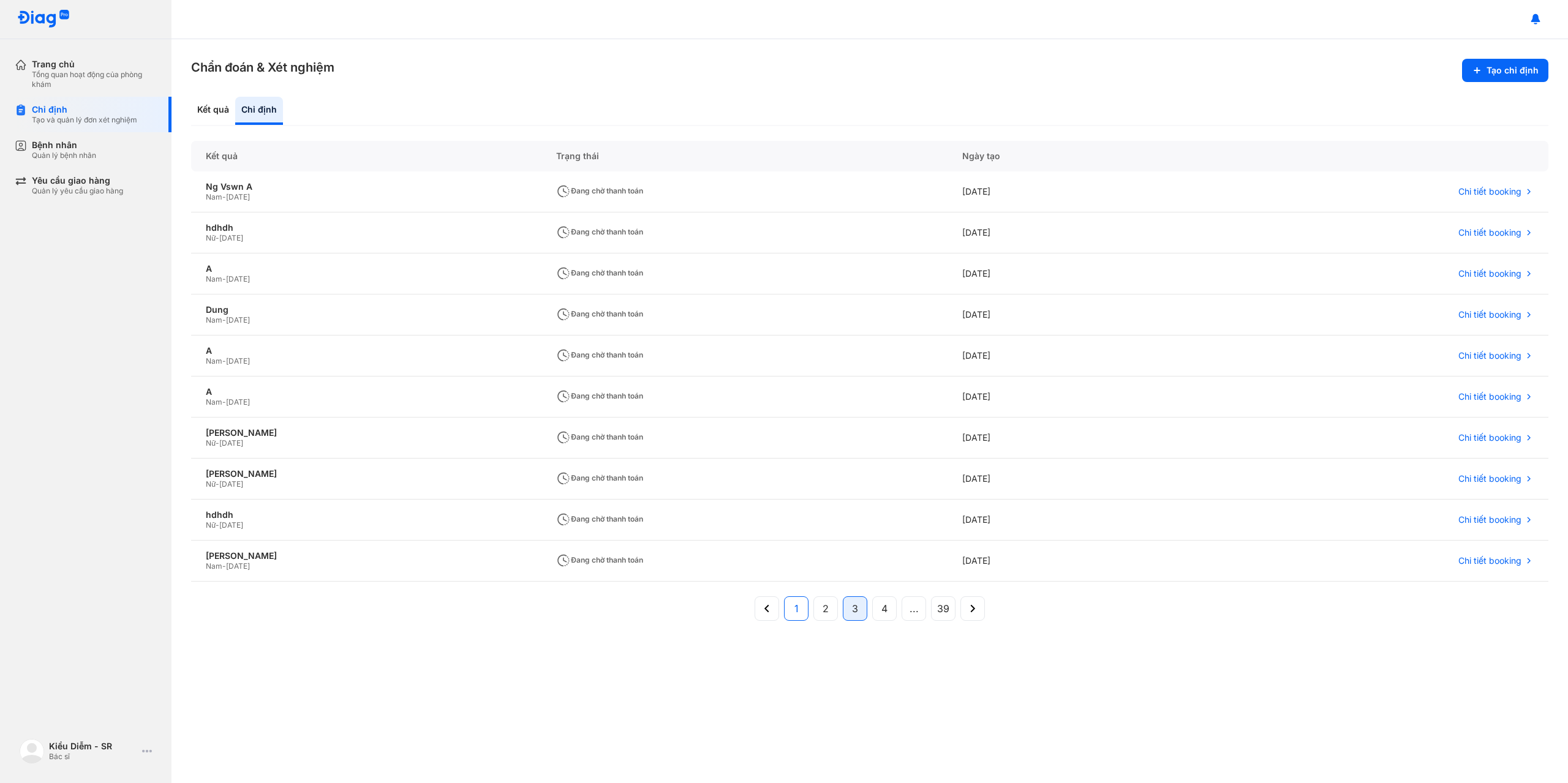
click at [814, 612] on button "1" at bounding box center [826, 609] width 25 height 25
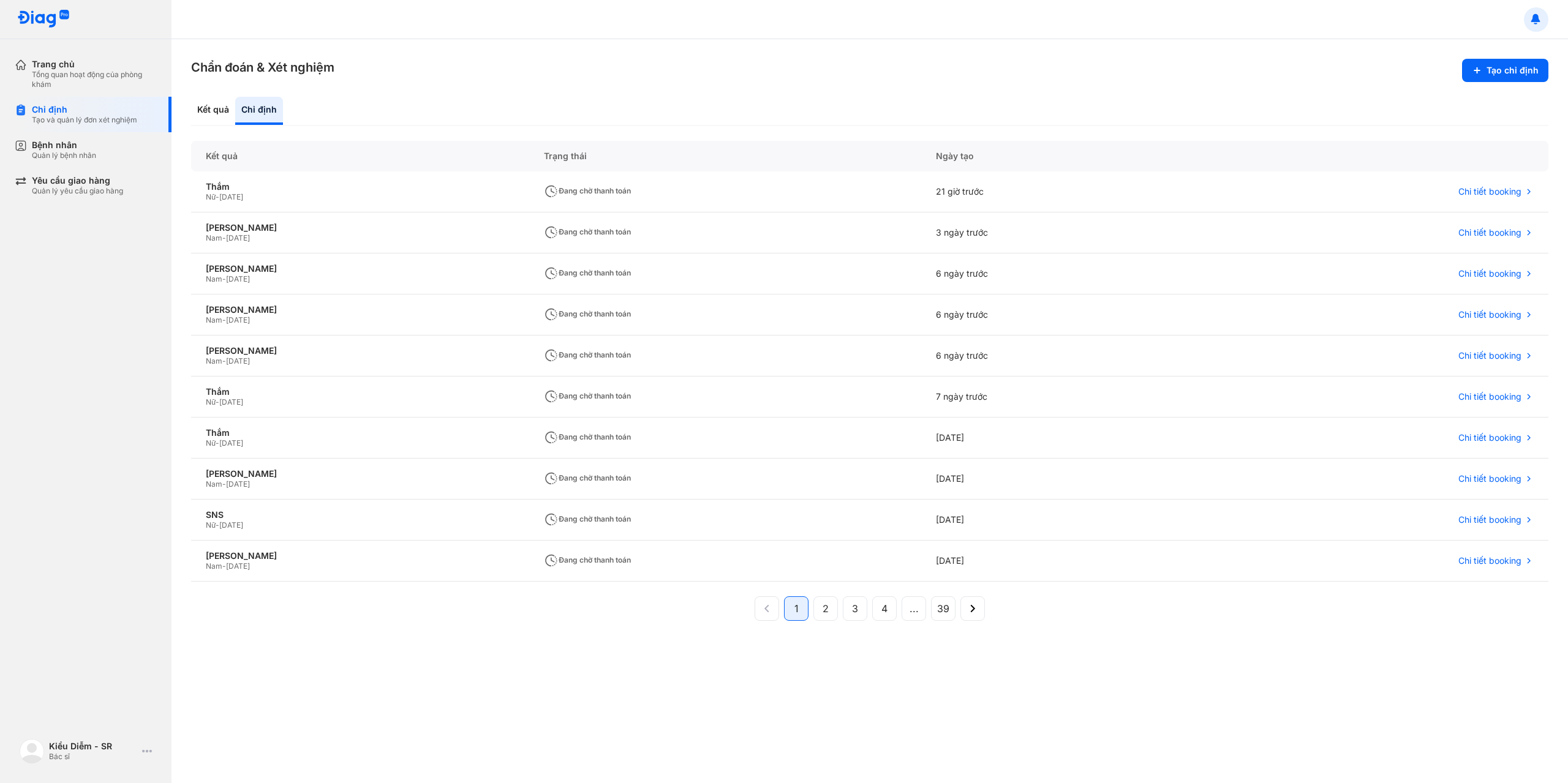
click at [1537, 30] on button at bounding box center [1536, 19] width 25 height 25
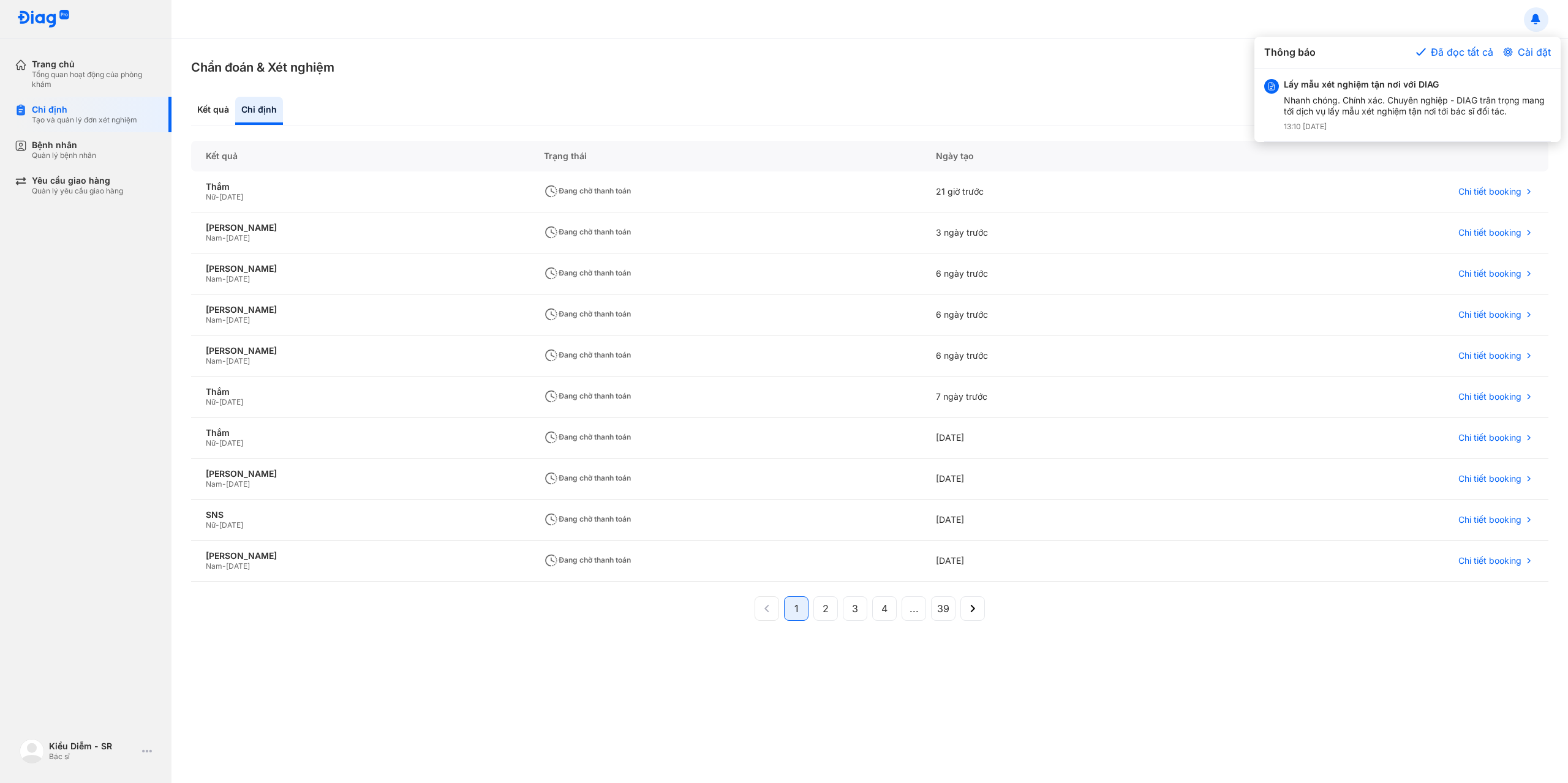
drag, startPoint x: 398, startPoint y: 90, endPoint x: 86, endPoint y: 69, distance: 312.7
click at [395, 90] on div at bounding box center [784, 392] width 1568 height 783
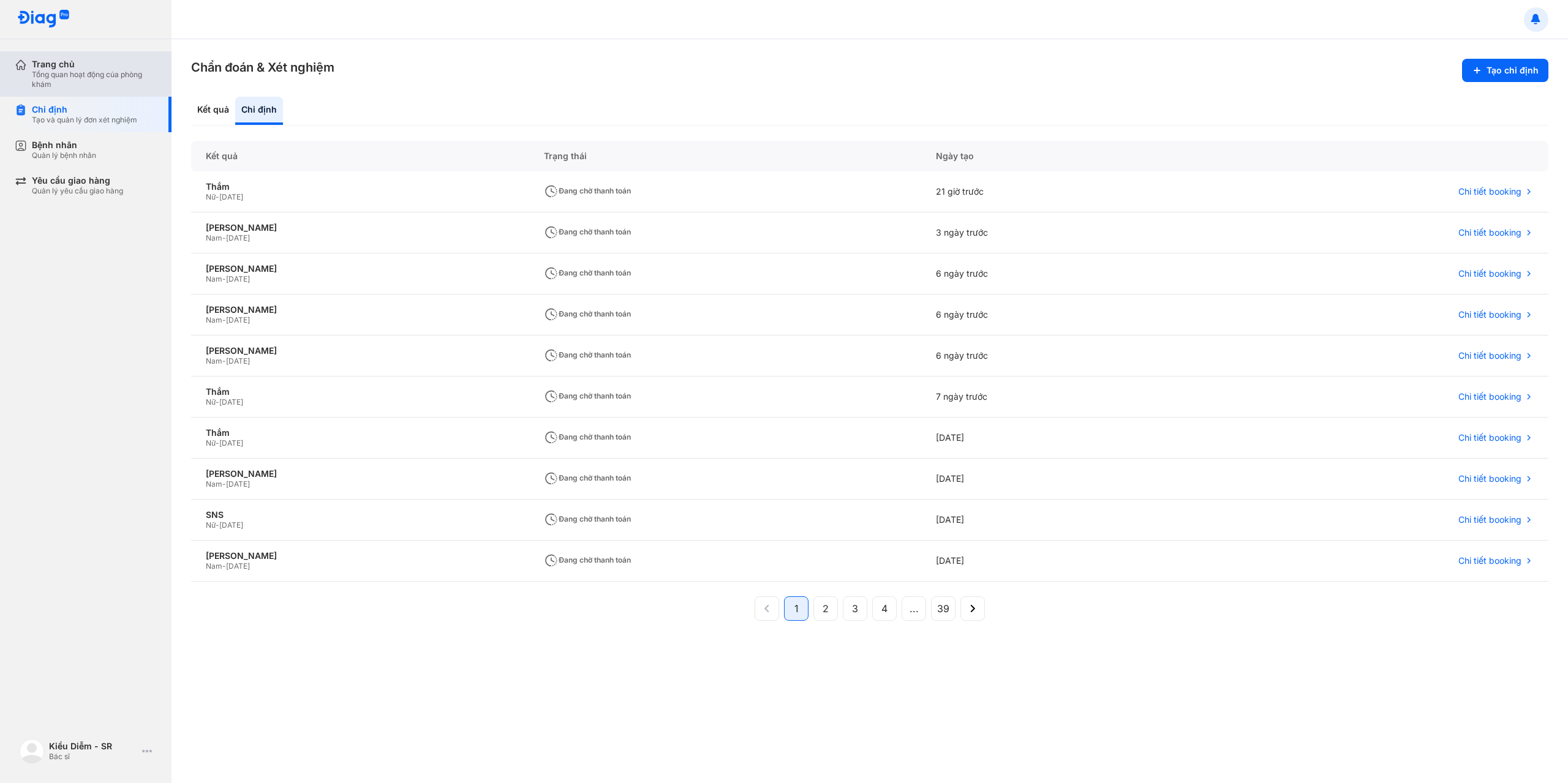
click at [0, 67] on div "Trang chủ Tổng quan hoạt động của phòng khám" at bounding box center [86, 74] width 172 height 46
click at [47, 70] on div "Tổng quan hoạt động của phòng khám" at bounding box center [94, 79] width 125 height 20
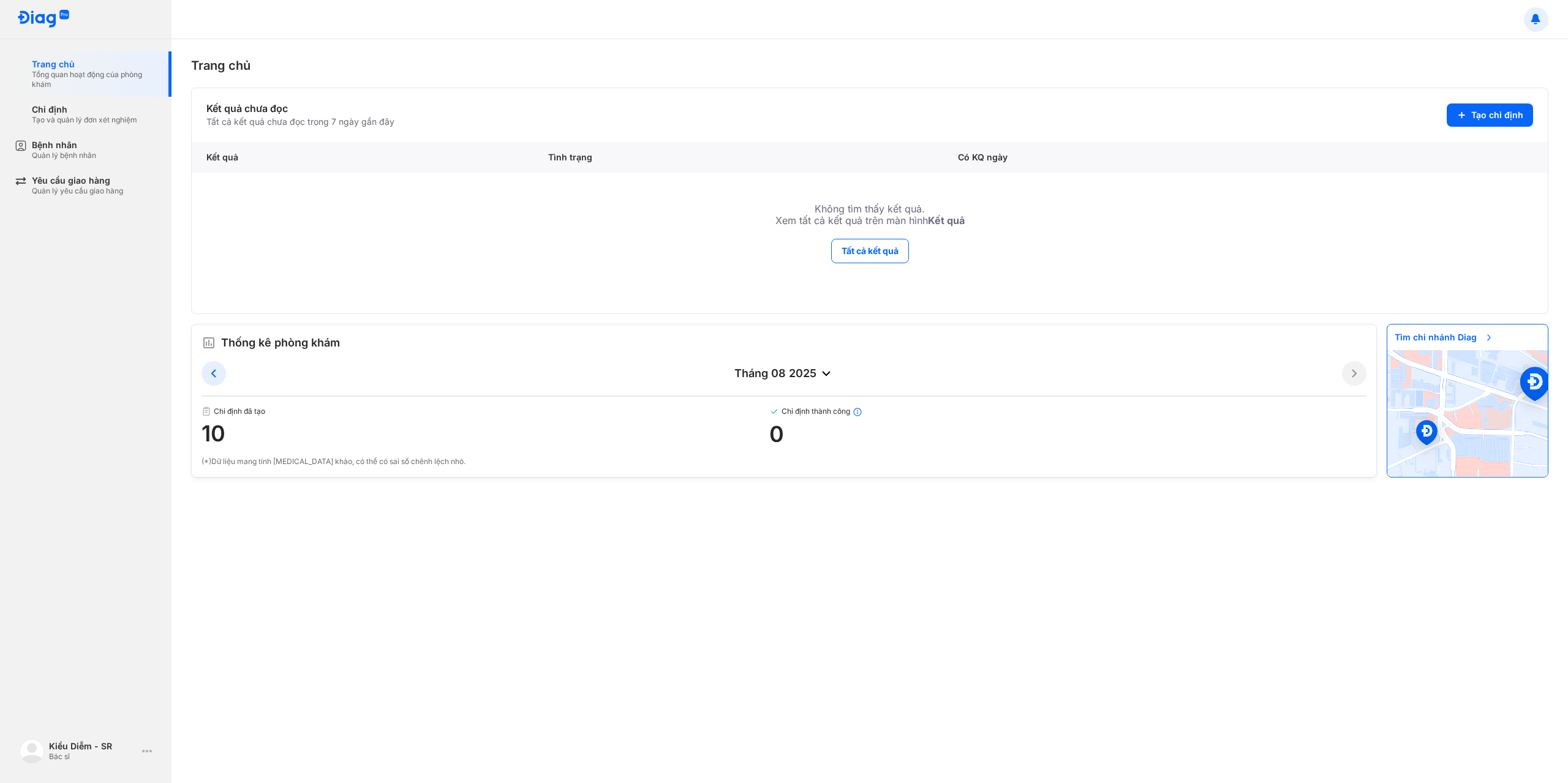
click at [828, 236] on td "Không tìm thấy kết quả. Xem tất cả kết quả trên màn hình Kết quả" at bounding box center [870, 205] width 1356 height 66
click at [865, 252] on button "Tất cả kết quả" at bounding box center [870, 251] width 78 height 25
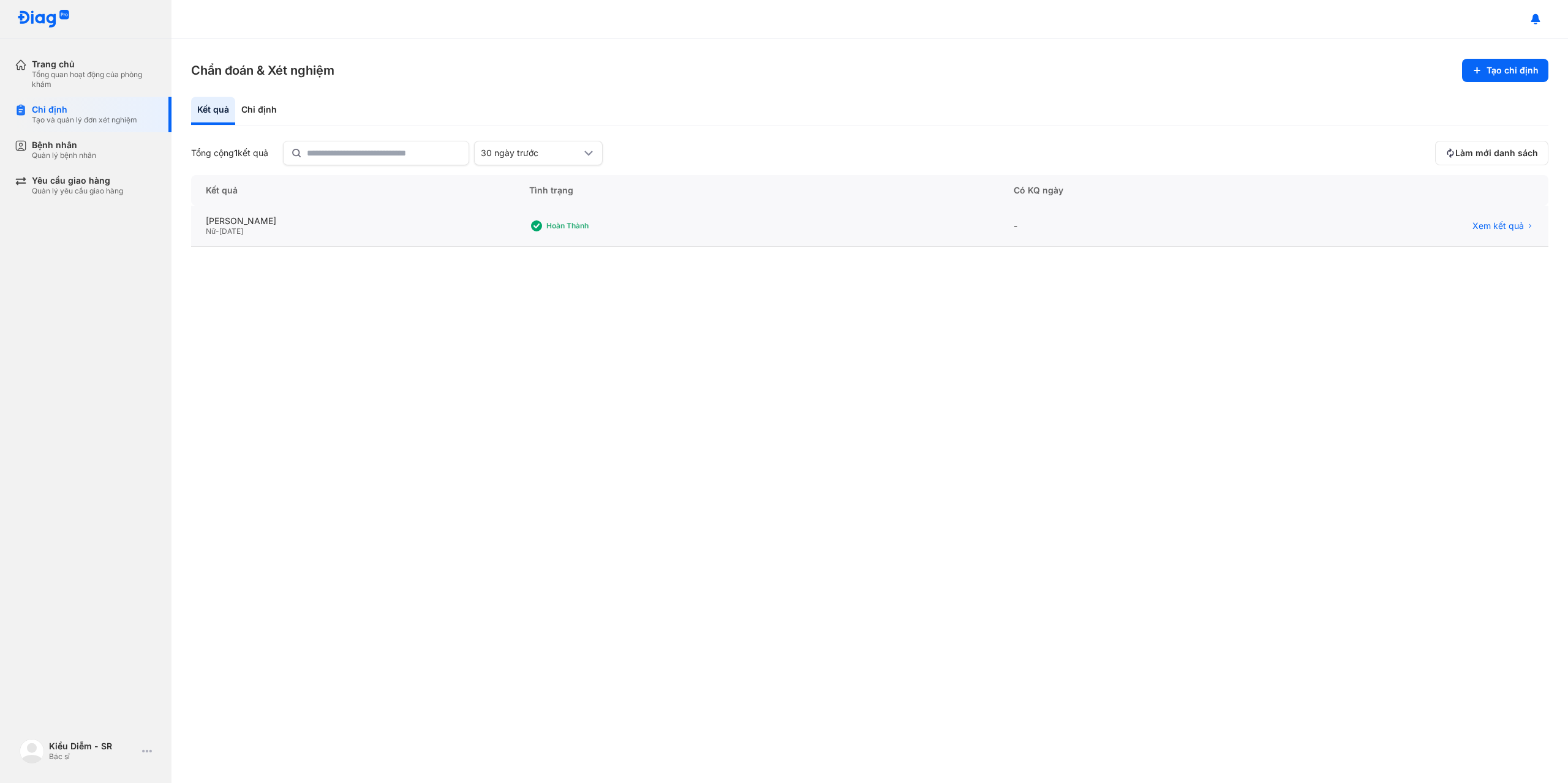
click at [775, 233] on div "Hoàn thành" at bounding box center [757, 226] width 484 height 41
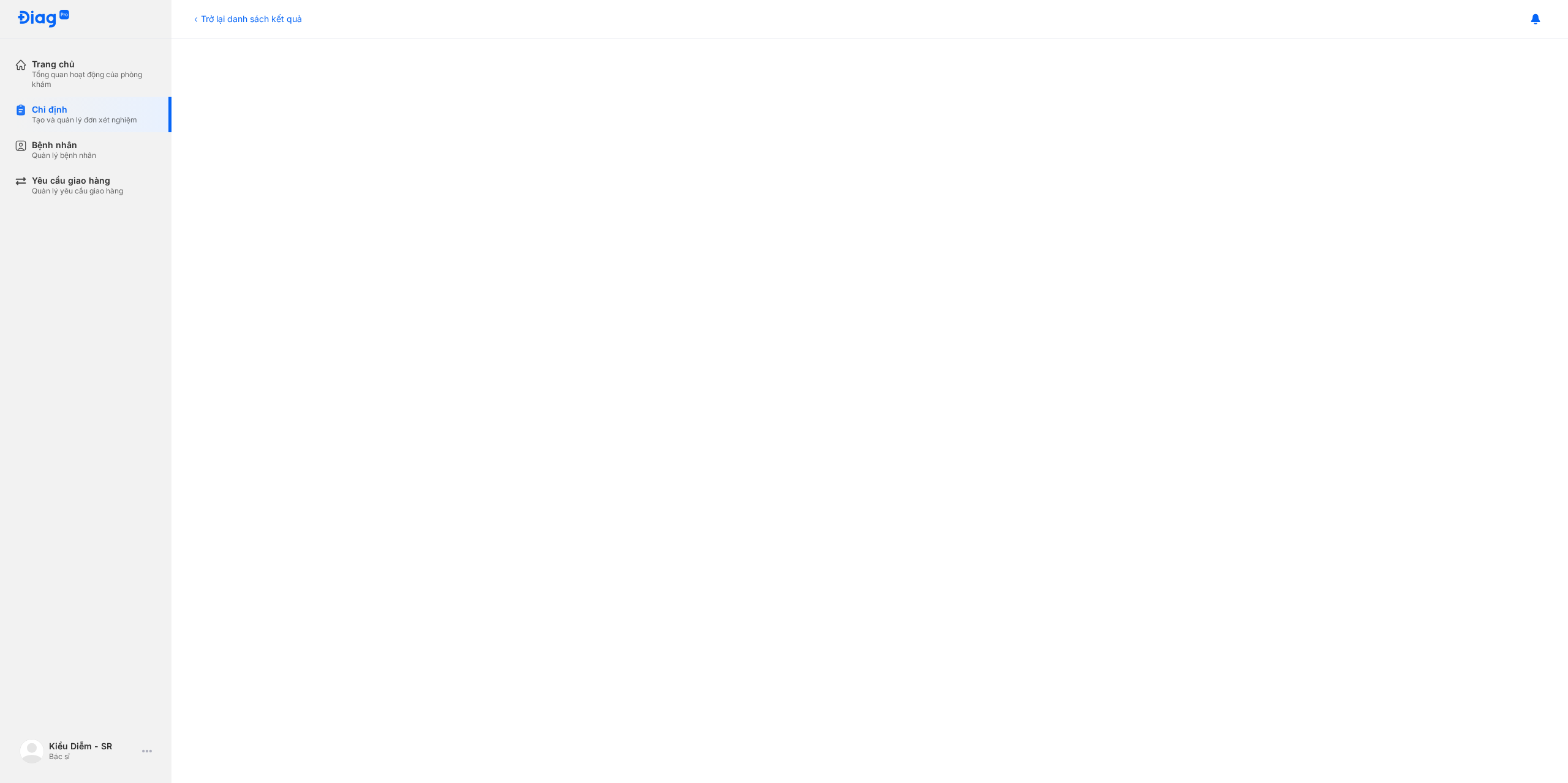
scroll to position [4, 0]
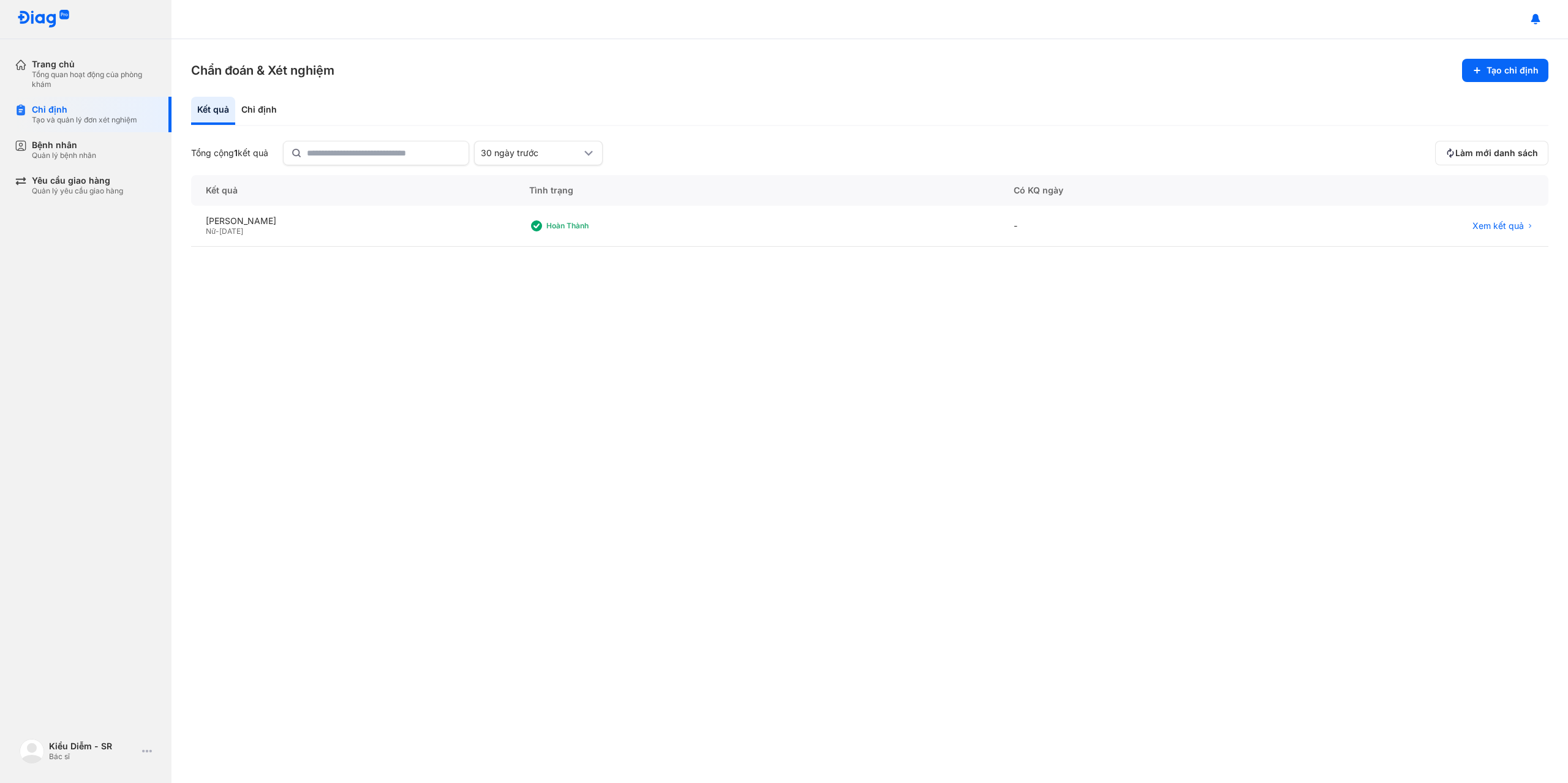
click at [44, 21] on img at bounding box center [43, 19] width 53 height 19
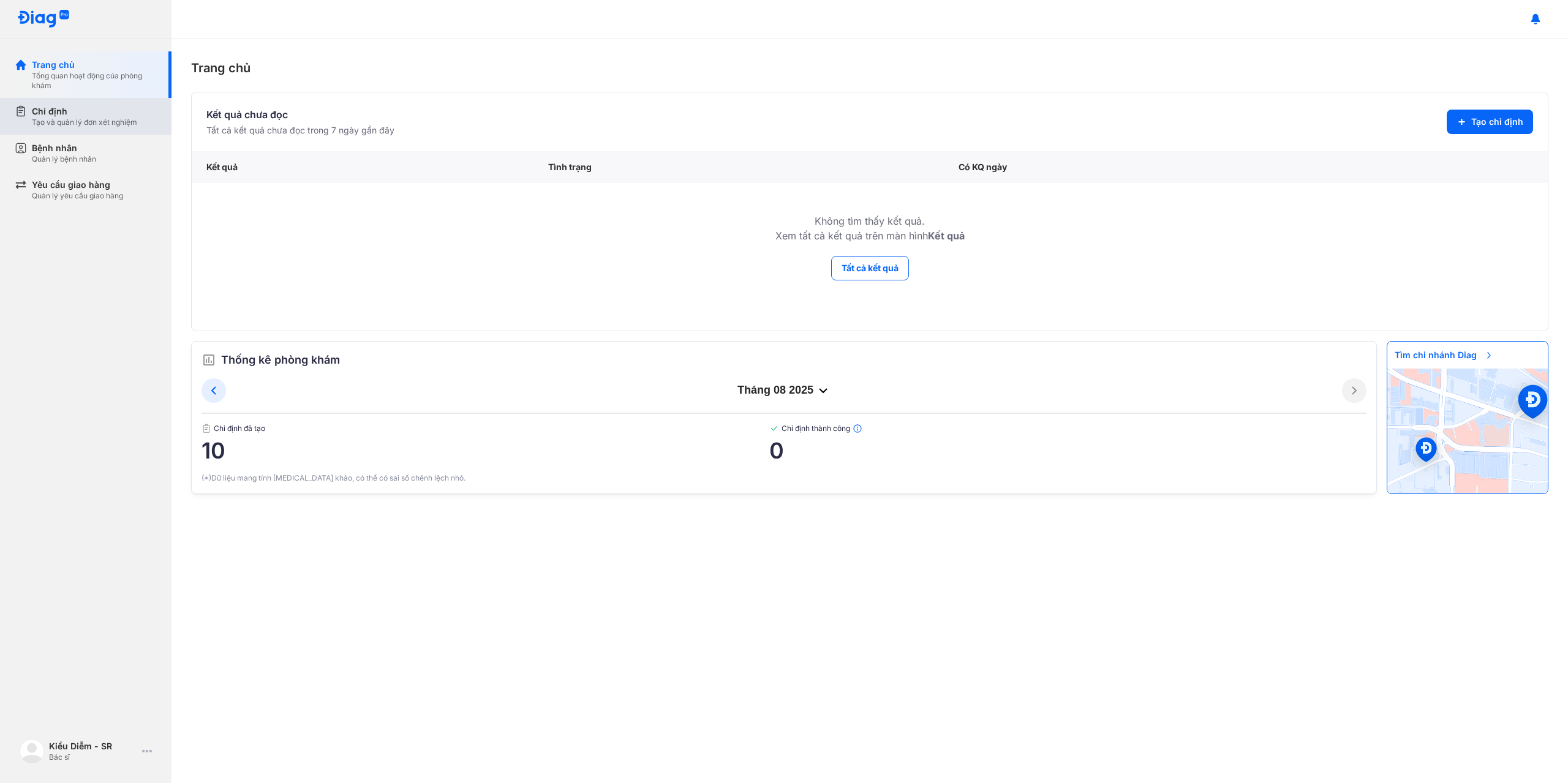
click at [38, 109] on div "Chỉ định" at bounding box center [85, 111] width 105 height 12
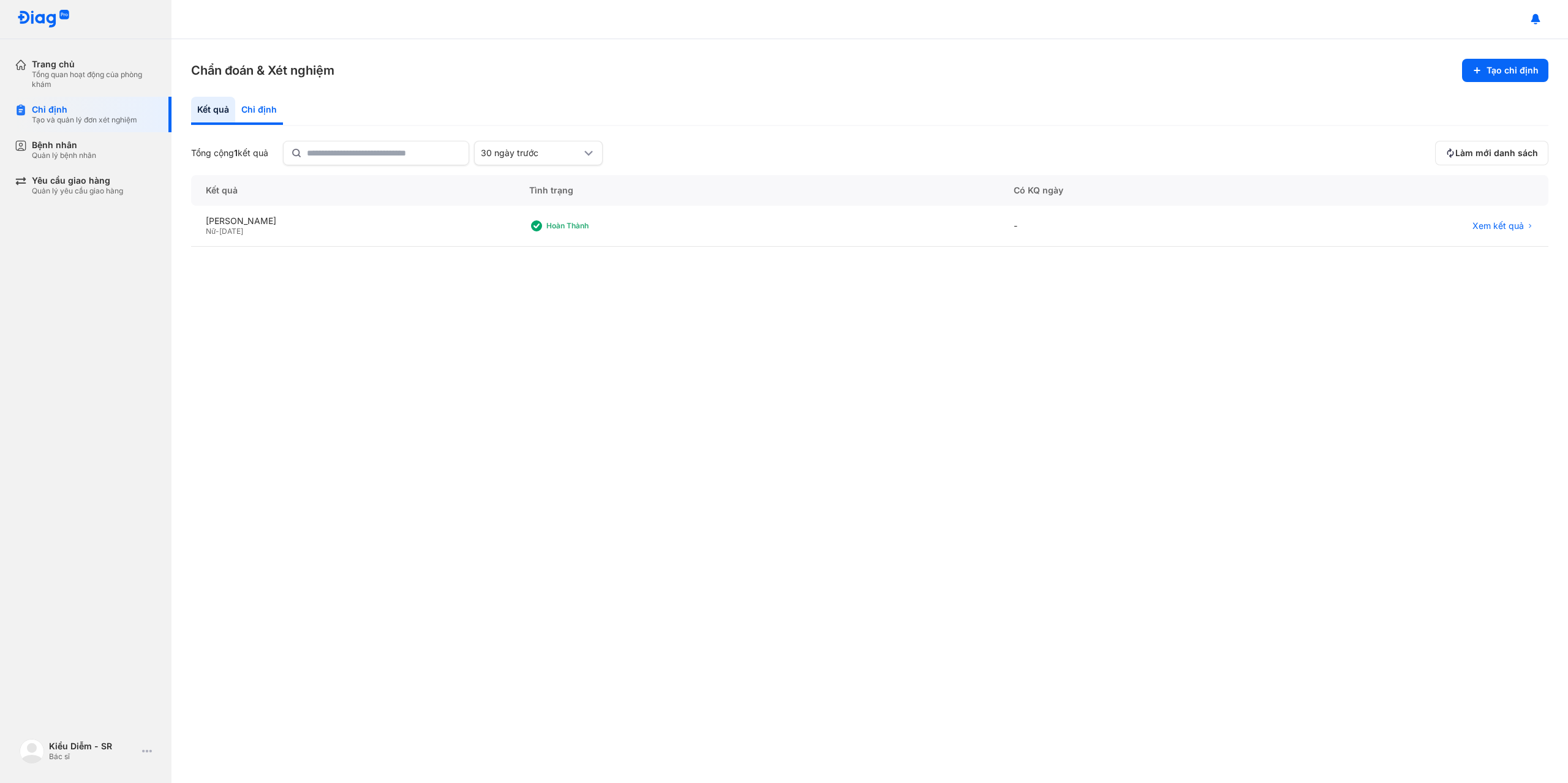
click at [273, 106] on div "Chỉ định" at bounding box center [259, 110] width 48 height 28
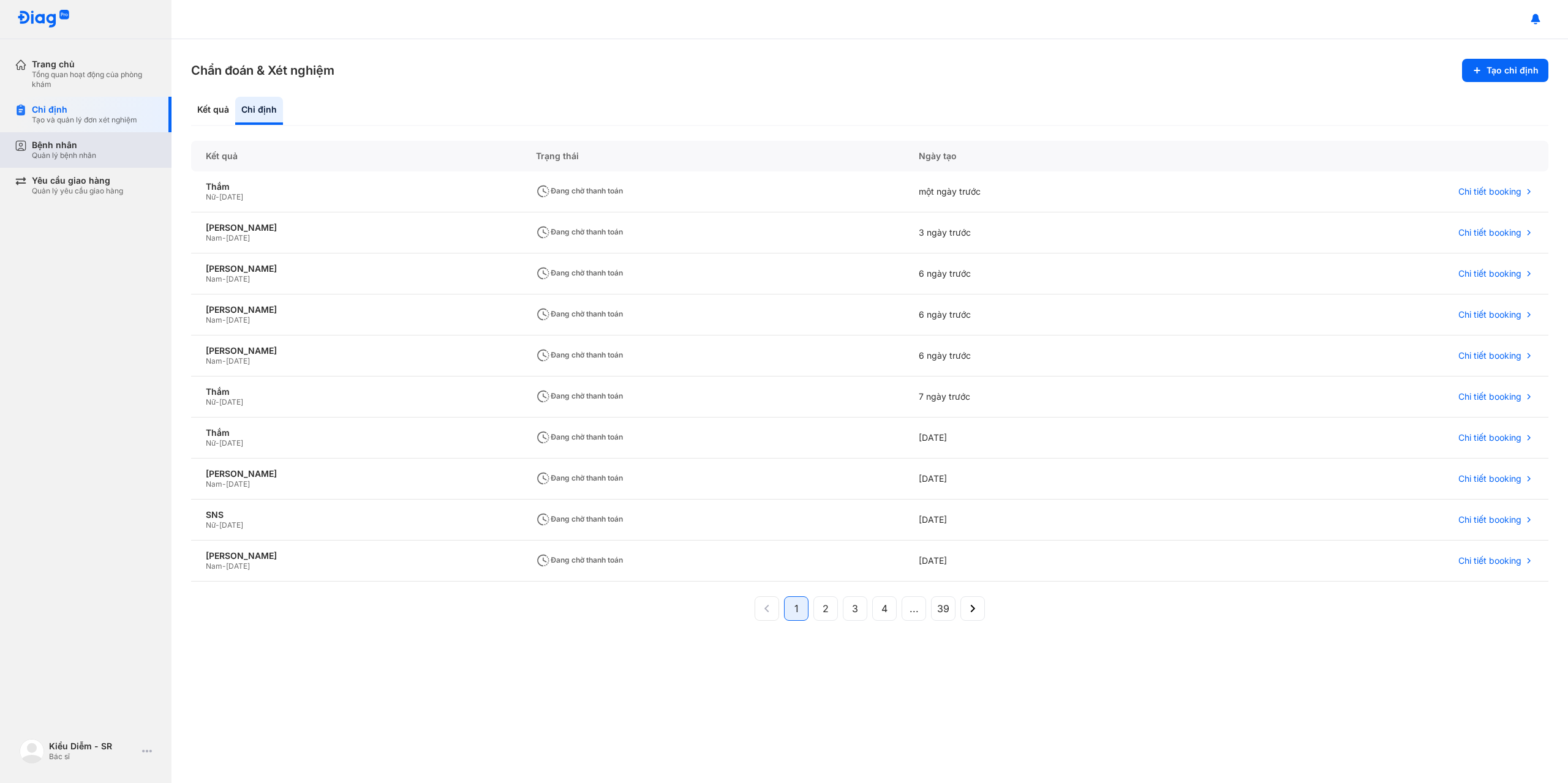
drag, startPoint x: 213, startPoint y: 115, endPoint x: 159, endPoint y: 134, distance: 57.2
click at [235, 117] on div "Kết quả" at bounding box center [259, 110] width 48 height 28
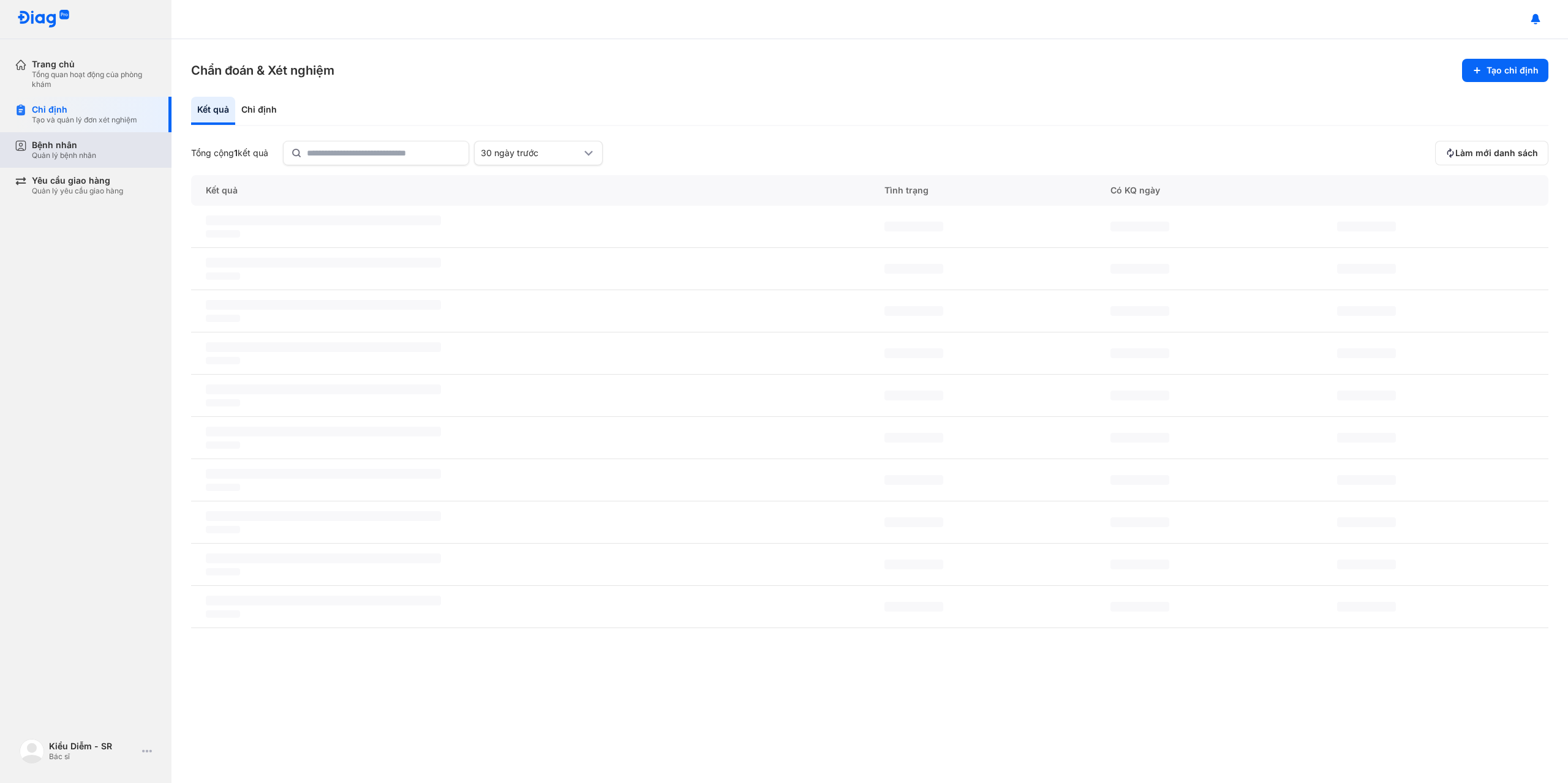
click at [73, 149] on div "Bệnh nhân" at bounding box center [64, 145] width 64 height 11
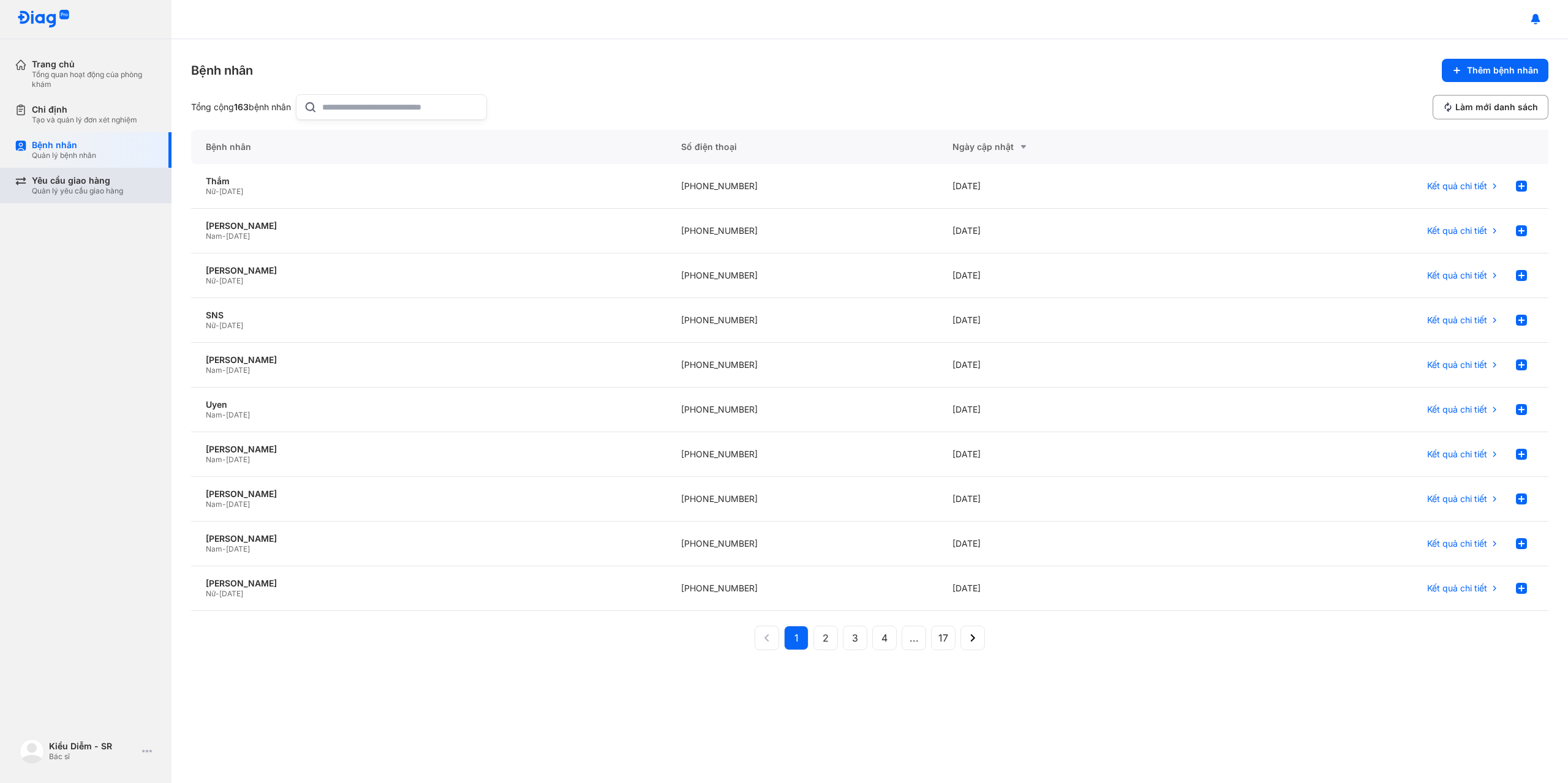
click at [87, 177] on div "Yêu cầu giao hàng" at bounding box center [78, 181] width 91 height 11
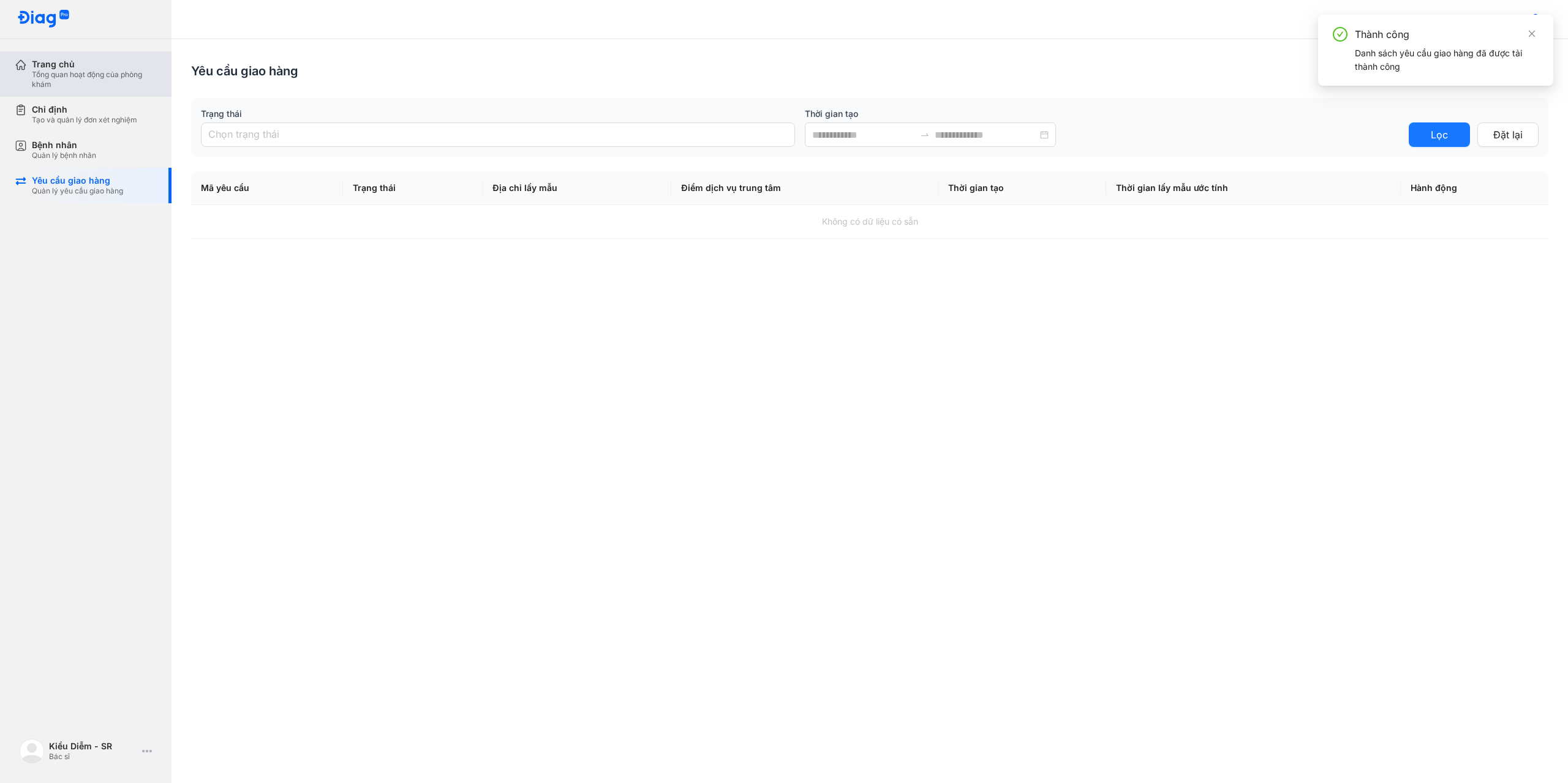
click at [74, 83] on div "Tổng quan hoạt động của phòng khám" at bounding box center [94, 79] width 125 height 20
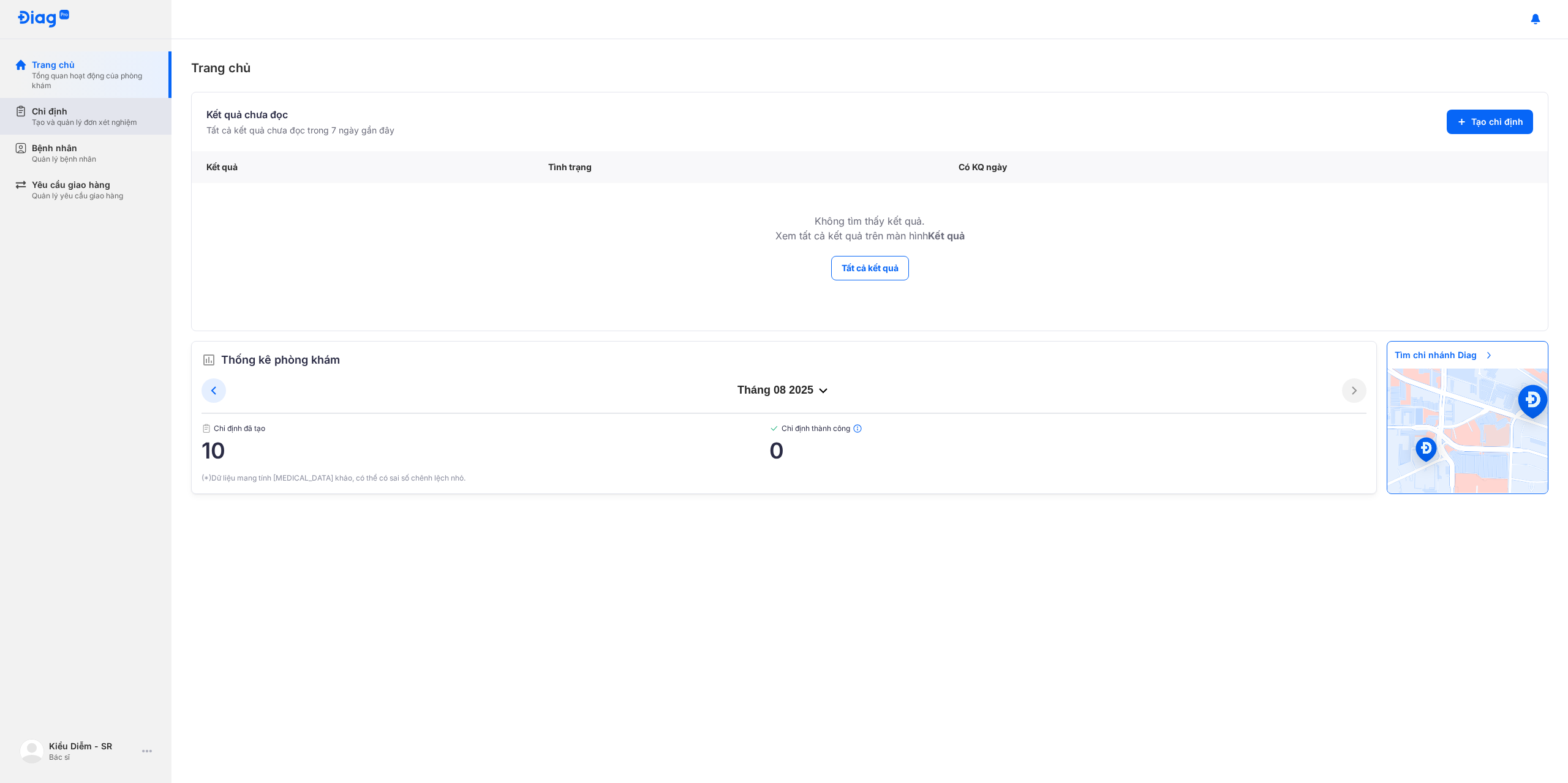
drag, startPoint x: 49, startPoint y: 109, endPoint x: 57, endPoint y: 129, distance: 21.5
click at [49, 109] on div "Chỉ định" at bounding box center [85, 111] width 105 height 12
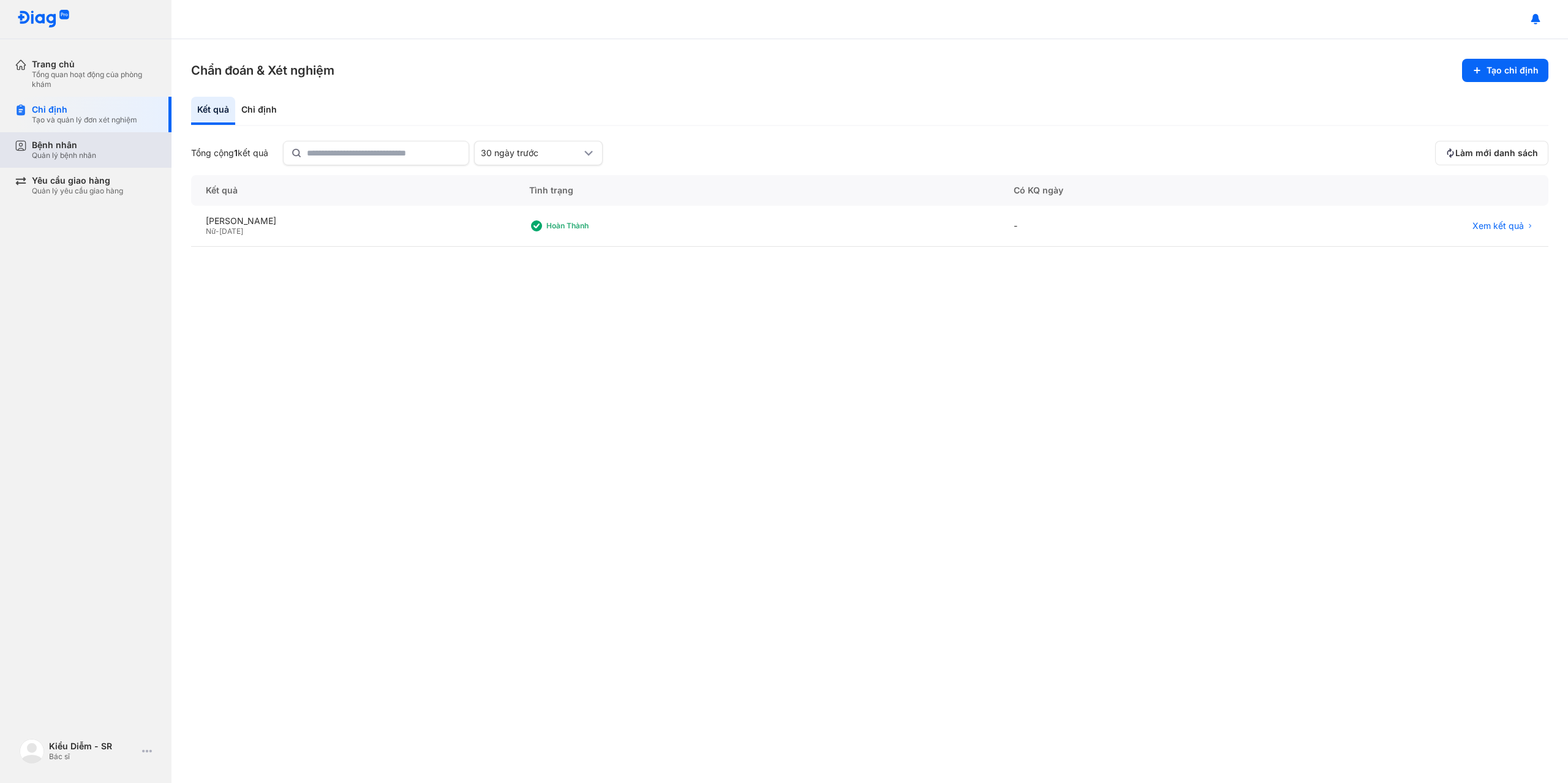
click at [67, 145] on div "Bệnh nhân" at bounding box center [64, 145] width 64 height 11
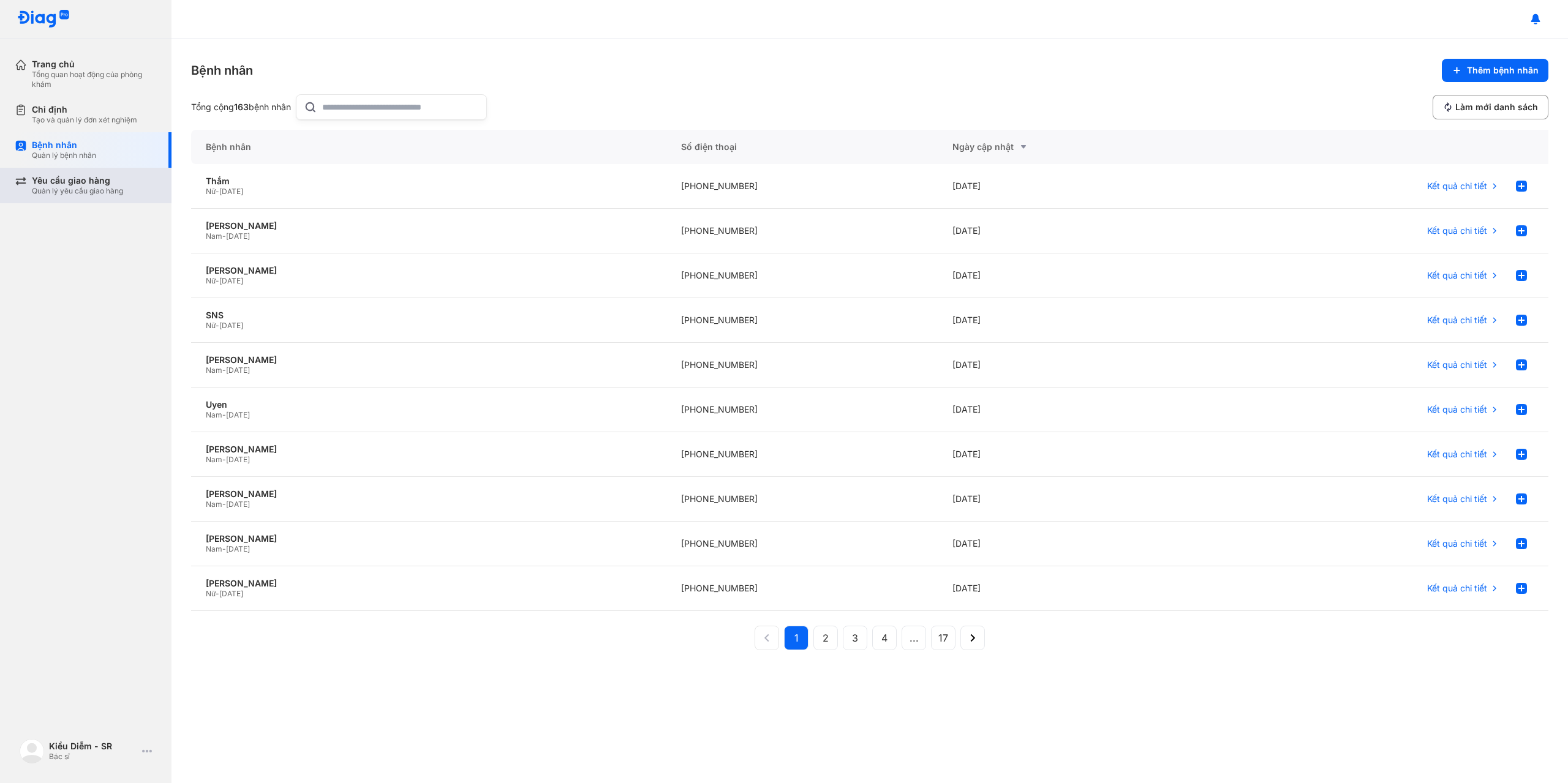
click at [86, 174] on div "Yêu cầu giao hàng Quản lý yêu cầu giao hàng" at bounding box center [93, 185] width 157 height 35
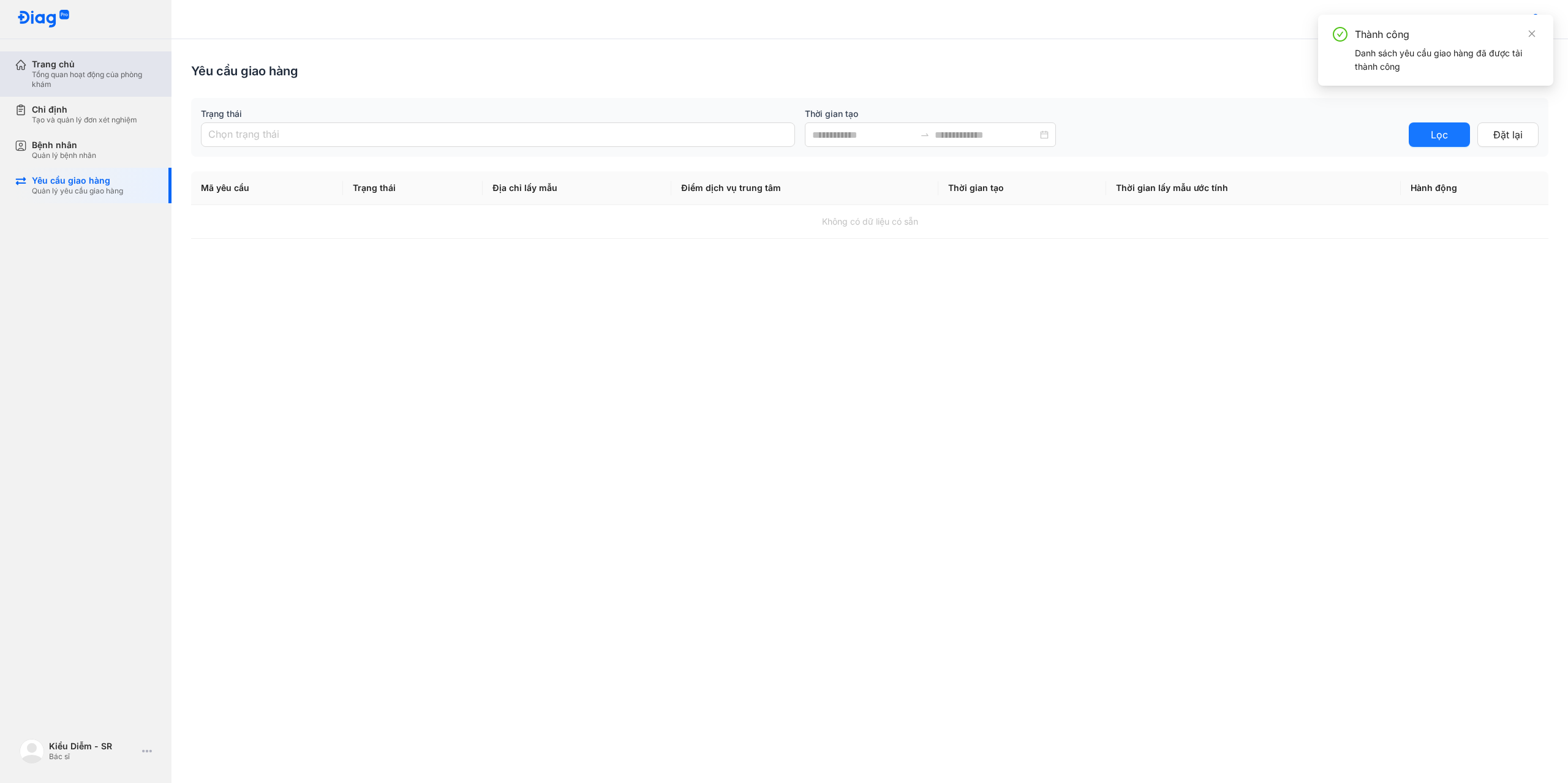
click at [86, 84] on div "Tổng quan hoạt động của phòng khám" at bounding box center [94, 79] width 125 height 20
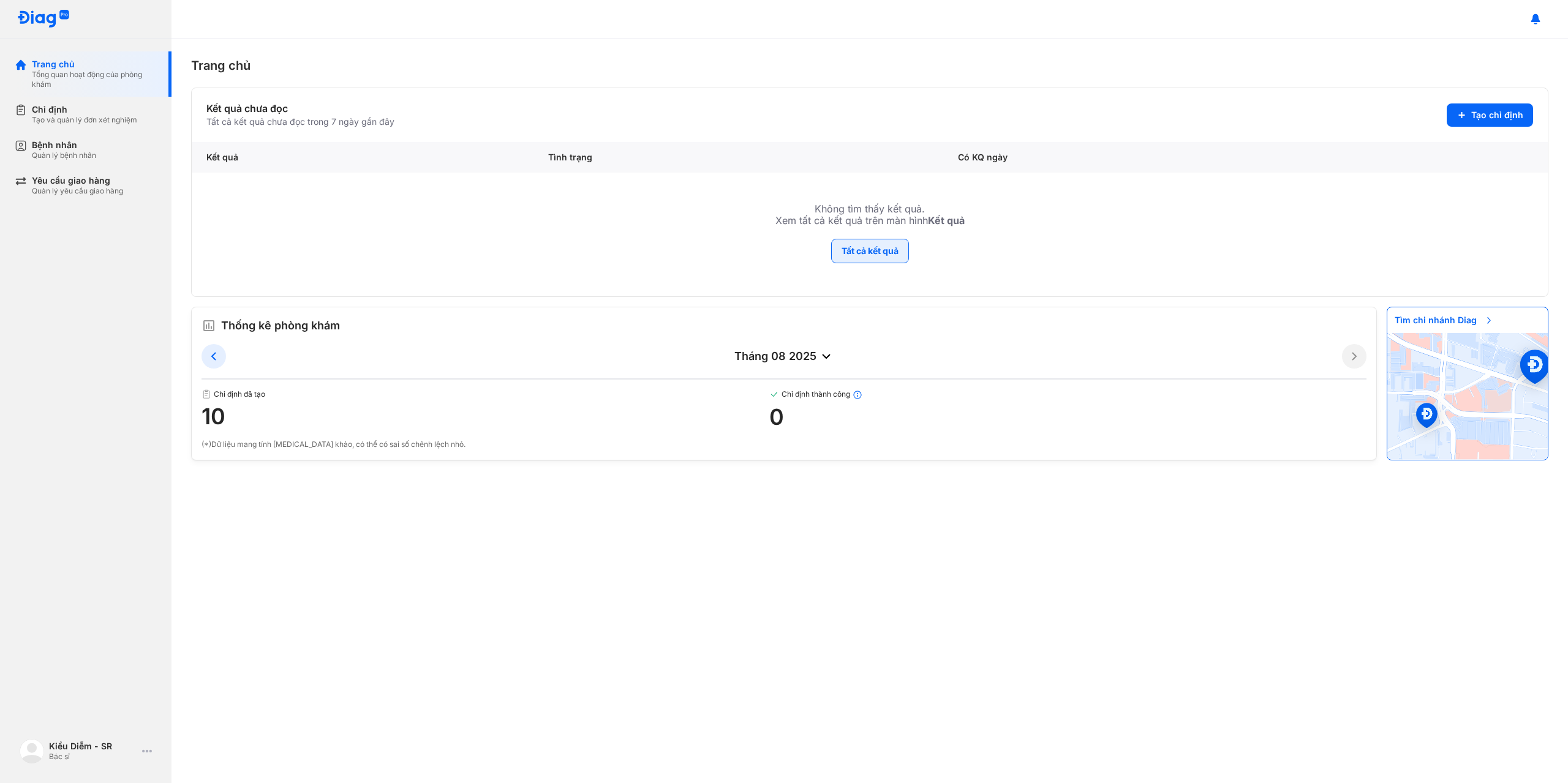
click at [863, 262] on button "Tất cả kết quả" at bounding box center [870, 251] width 78 height 25
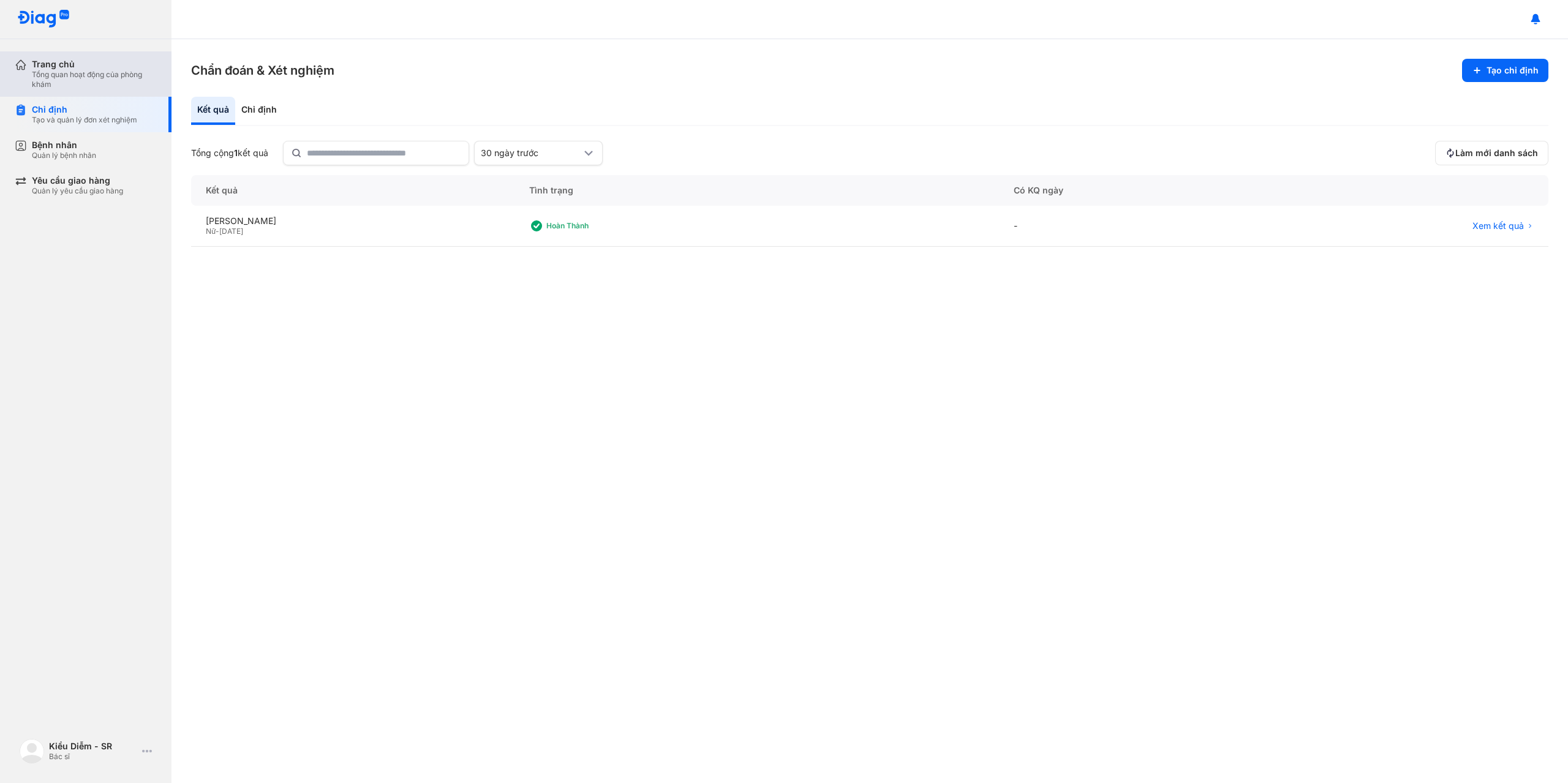
click at [45, 74] on div "Tổng quan hoạt động của phòng khám" at bounding box center [94, 79] width 125 height 20
